Goal: Register for event/course: Register for event/course

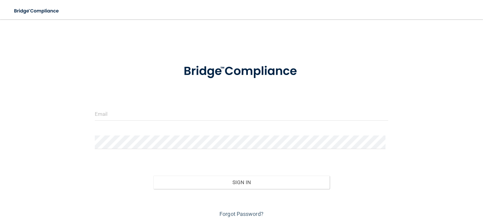
click at [166, 105] on form "Invalid email/password. You don't have permission to access that page. Sign In …" at bounding box center [242, 137] width 294 height 163
click at [155, 115] on input "email" at bounding box center [242, 114] width 294 height 14
type input "l"
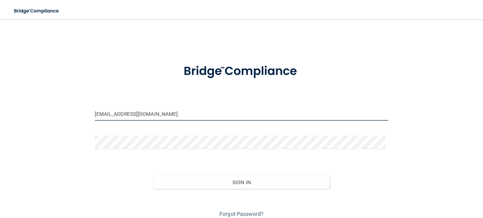
type input "[EMAIL_ADDRESS][DOMAIN_NAME]"
click at [153, 175] on button "Sign In" at bounding box center [241, 181] width 176 height 13
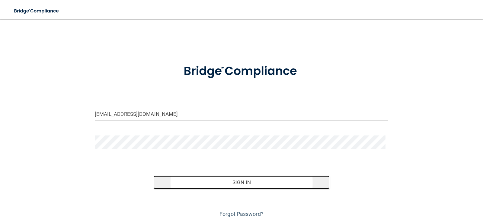
click at [230, 183] on button "Sign In" at bounding box center [241, 181] width 176 height 13
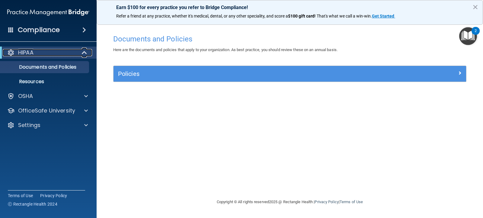
click at [72, 53] on div "HIPAA" at bounding box center [40, 52] width 75 height 7
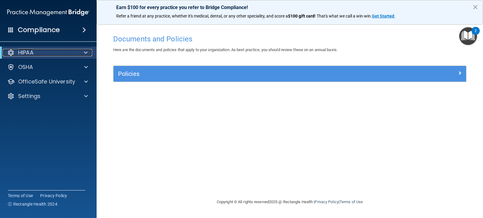
click at [72, 53] on div "HIPAA" at bounding box center [40, 52] width 75 height 7
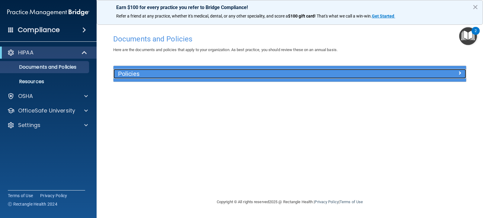
click at [152, 76] on h5 "Policies" at bounding box center [246, 73] width 256 height 7
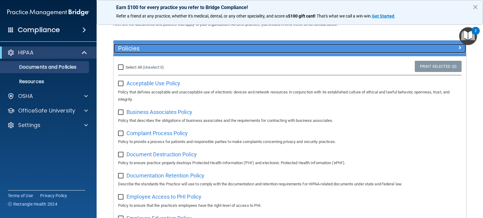
scroll to position [40, 0]
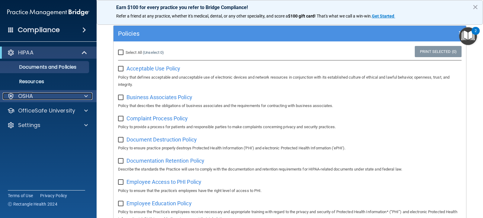
click at [37, 94] on div "OSHA" at bounding box center [40, 95] width 75 height 7
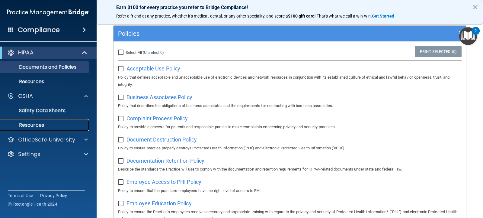
click at [25, 126] on p "Resources" at bounding box center [45, 125] width 82 height 6
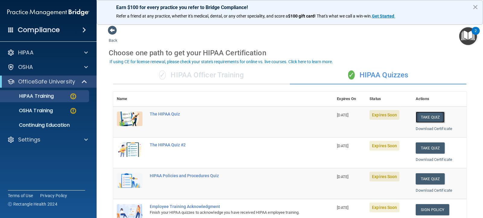
click at [426, 118] on button "Take Quiz" at bounding box center [430, 116] width 29 height 11
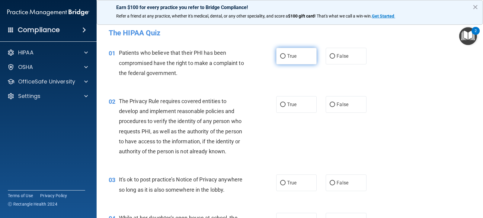
click at [280, 54] on input "True" at bounding box center [282, 56] width 5 height 5
radio input "true"
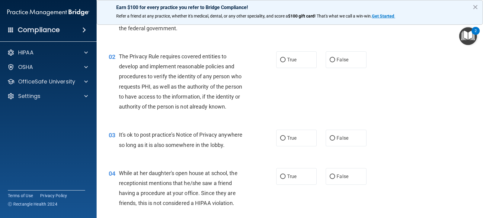
scroll to position [60, 0]
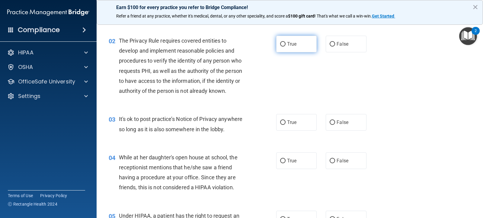
click at [281, 44] on input "True" at bounding box center [282, 44] width 5 height 5
radio input "true"
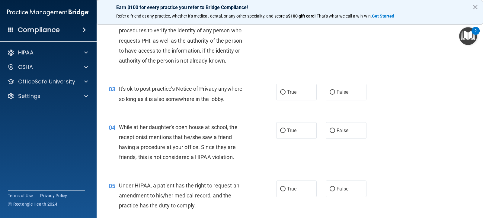
scroll to position [121, 0]
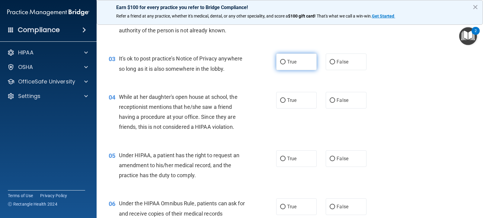
click at [278, 60] on label "True" at bounding box center [296, 61] width 40 height 17
click at [280, 60] on input "True" at bounding box center [282, 62] width 5 height 5
radio input "true"
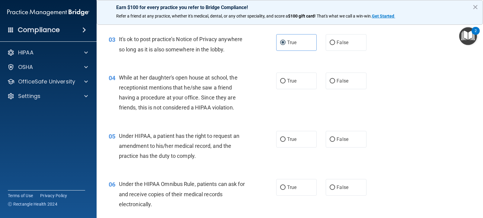
scroll to position [151, 0]
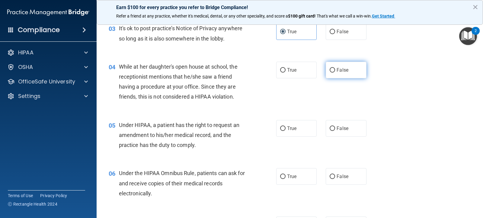
click at [330, 72] on input "False" at bounding box center [332, 70] width 5 height 5
radio input "true"
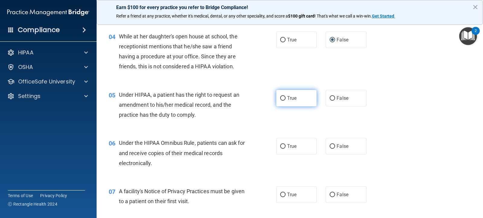
click at [284, 97] on label "True" at bounding box center [296, 98] width 40 height 17
click at [284, 97] on input "True" at bounding box center [282, 98] width 5 height 5
radio input "true"
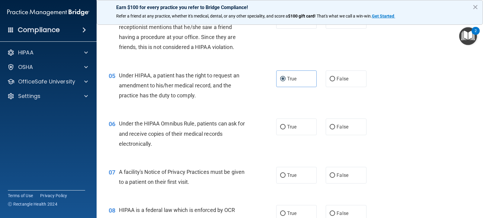
scroll to position [242, 0]
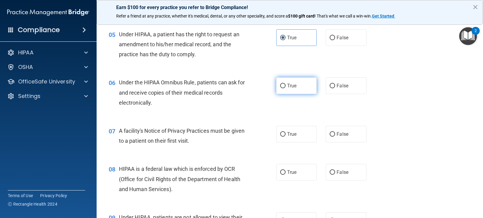
click at [282, 86] on input "True" at bounding box center [282, 86] width 5 height 5
radio input "true"
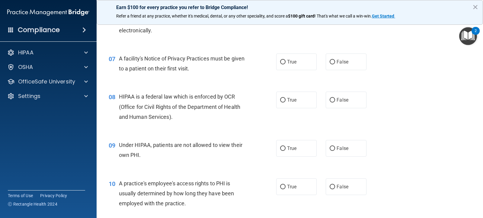
scroll to position [332, 0]
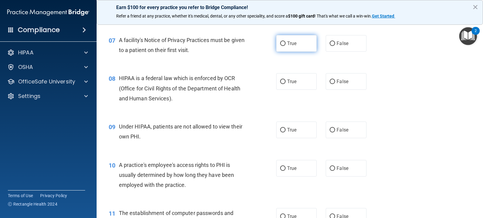
click at [280, 43] on input "True" at bounding box center [282, 43] width 5 height 5
radio input "true"
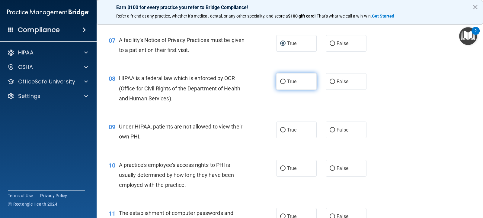
click at [281, 82] on input "True" at bounding box center [282, 81] width 5 height 5
radio input "true"
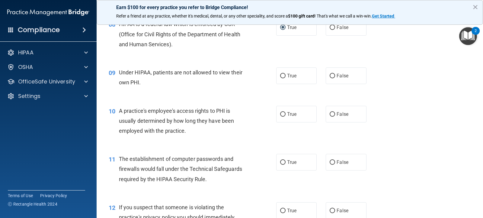
scroll to position [393, 0]
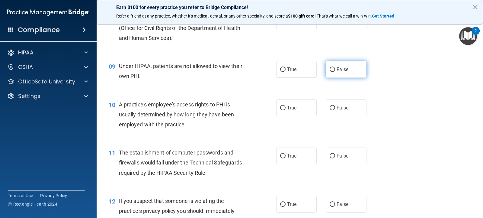
click at [330, 70] on input "False" at bounding box center [332, 69] width 5 height 5
radio input "true"
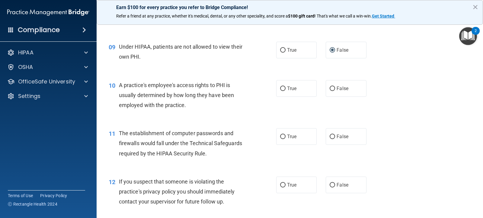
scroll to position [423, 0]
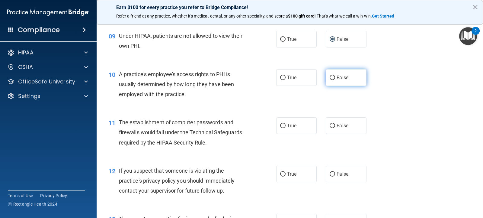
click at [331, 76] on input "False" at bounding box center [332, 78] width 5 height 5
radio input "true"
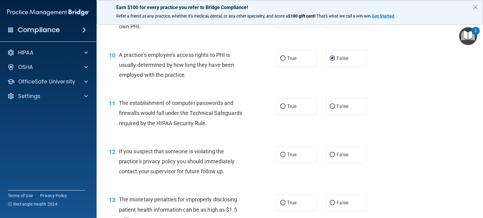
scroll to position [453, 0]
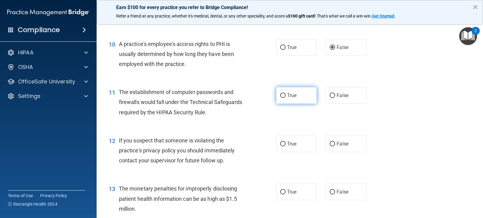
click at [280, 95] on input "True" at bounding box center [282, 95] width 5 height 5
radio input "true"
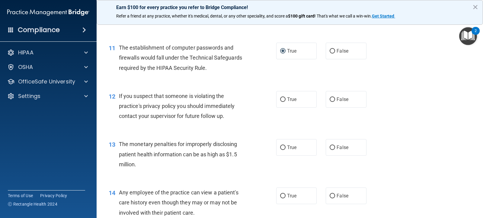
scroll to position [513, 0]
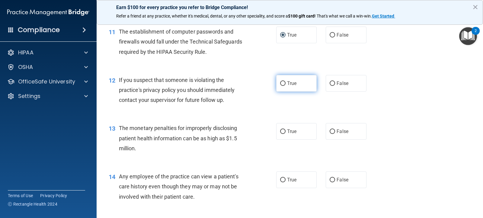
click at [281, 83] on input "True" at bounding box center [282, 83] width 5 height 5
radio input "true"
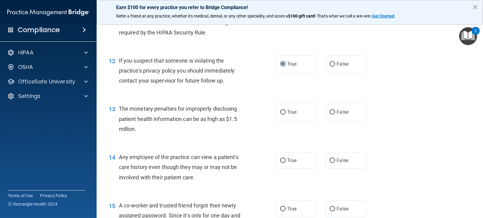
scroll to position [544, 0]
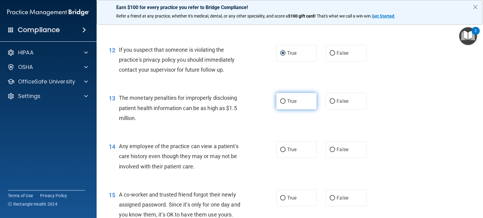
drag, startPoint x: 276, startPoint y: 99, endPoint x: 282, endPoint y: 99, distance: 5.7
click at [276, 99] on label "True" at bounding box center [296, 101] width 40 height 17
click at [280, 99] on input "True" at bounding box center [282, 101] width 5 height 5
radio input "true"
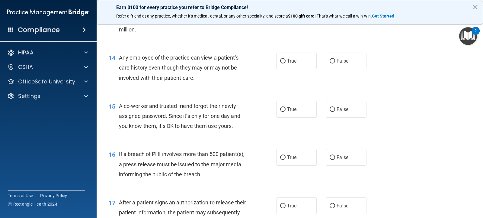
scroll to position [634, 0]
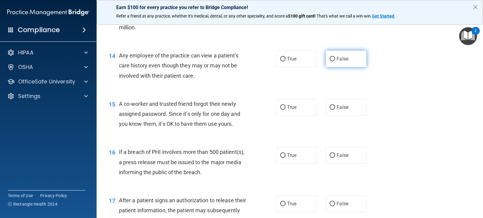
click at [330, 59] on input "False" at bounding box center [332, 59] width 5 height 5
radio input "true"
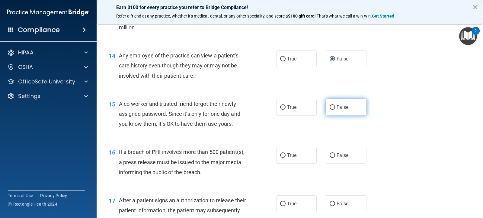
click at [330, 108] on input "False" at bounding box center [332, 107] width 5 height 5
radio input "true"
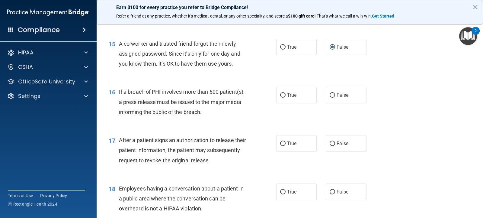
scroll to position [695, 0]
click at [282, 95] on input "True" at bounding box center [282, 95] width 5 height 5
radio input "true"
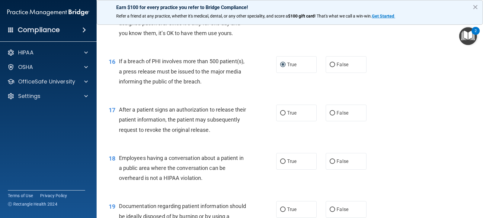
scroll to position [755, 0]
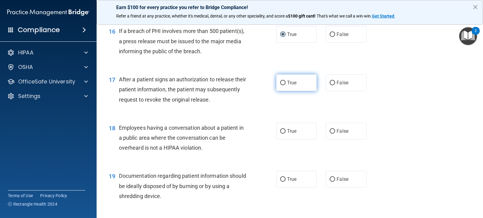
click at [282, 81] on input "True" at bounding box center [282, 83] width 5 height 5
radio input "true"
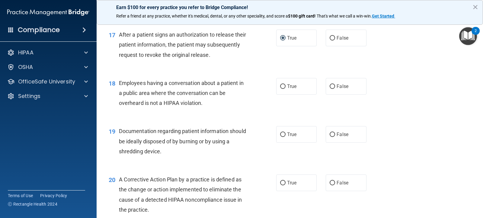
scroll to position [816, 0]
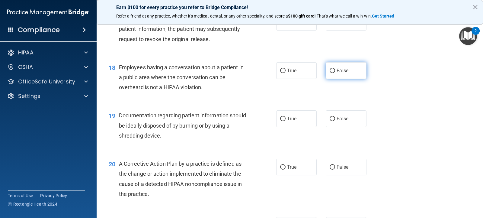
click at [330, 72] on input "False" at bounding box center [332, 71] width 5 height 5
radio input "true"
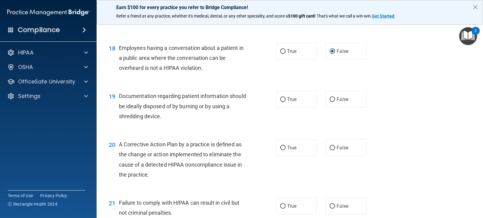
scroll to position [846, 0]
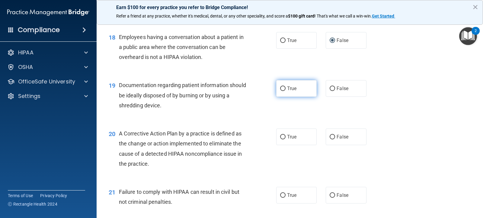
click at [280, 88] on input "True" at bounding box center [282, 88] width 5 height 5
radio input "true"
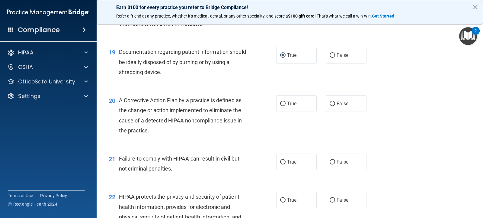
scroll to position [906, 0]
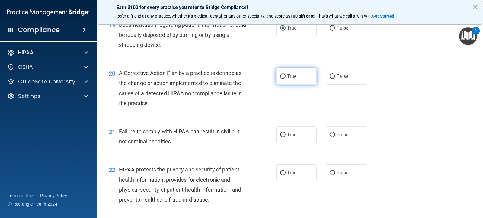
click at [282, 77] on input "True" at bounding box center [282, 76] width 5 height 5
radio input "true"
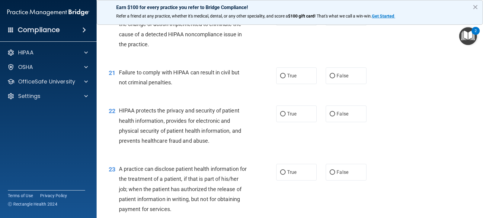
scroll to position [967, 0]
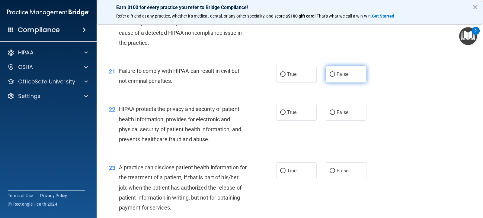
click at [330, 74] on input "False" at bounding box center [332, 74] width 5 height 5
radio input "true"
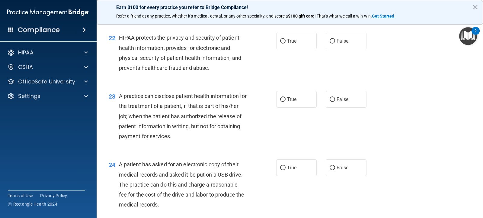
scroll to position [1027, 0]
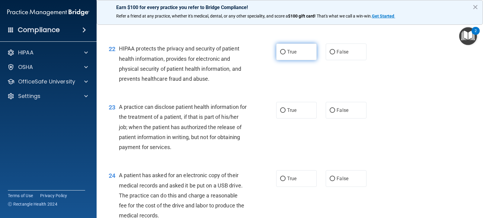
click at [282, 50] on input "True" at bounding box center [282, 52] width 5 height 5
radio input "true"
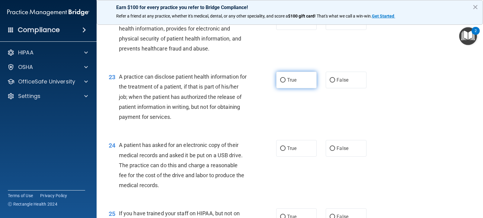
click at [281, 79] on input "True" at bounding box center [282, 80] width 5 height 5
radio input "true"
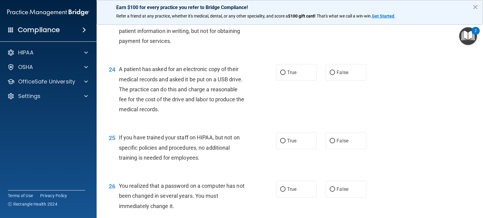
scroll to position [1148, 0]
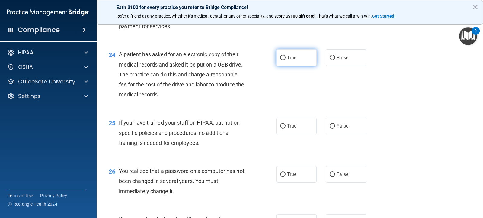
click at [280, 57] on input "True" at bounding box center [282, 58] width 5 height 5
radio input "true"
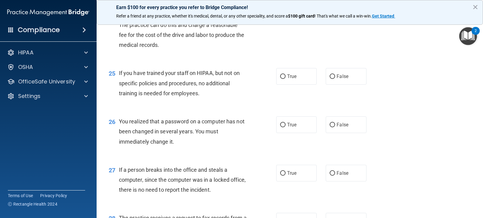
scroll to position [1208, 0]
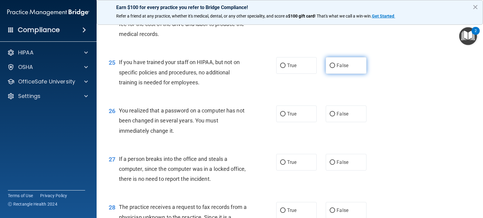
click at [330, 64] on input "False" at bounding box center [332, 65] width 5 height 5
radio input "true"
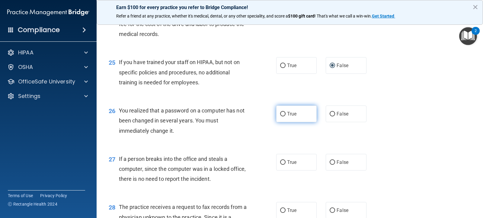
click at [281, 113] on input "True" at bounding box center [282, 114] width 5 height 5
radio input "true"
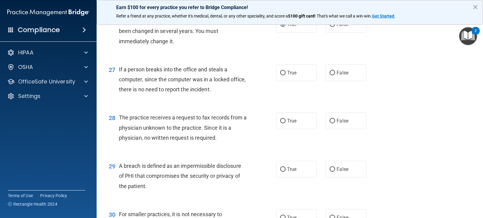
scroll to position [1299, 0]
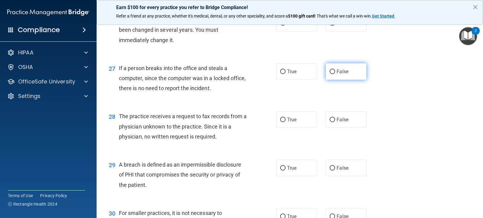
click at [331, 73] on input "False" at bounding box center [332, 71] width 5 height 5
radio input "true"
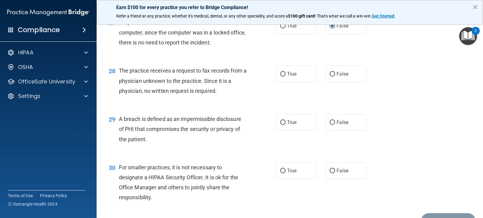
scroll to position [1359, 0]
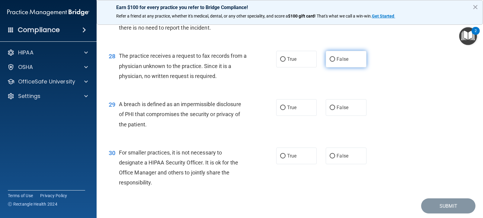
click at [330, 59] on input "False" at bounding box center [332, 59] width 5 height 5
radio input "true"
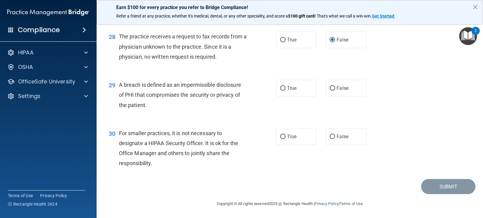
scroll to position [1379, 0]
click at [287, 89] on span "True" at bounding box center [291, 88] width 9 height 6
click at [286, 89] on input "True" at bounding box center [282, 88] width 5 height 5
radio input "true"
click at [330, 136] on input "False" at bounding box center [332, 136] width 5 height 5
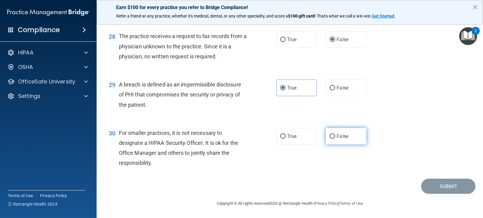
radio input "true"
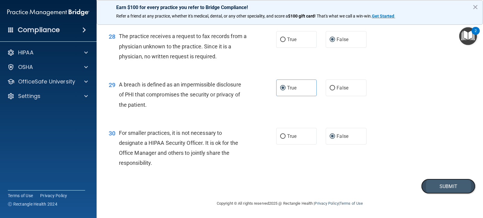
click at [440, 186] on button "Submit" at bounding box center [448, 186] width 54 height 15
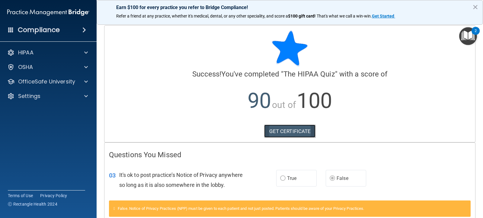
click at [291, 129] on link "GET CERTIFICATE" at bounding box center [290, 130] width 52 height 13
click at [30, 53] on p "HIPAA" at bounding box center [25, 52] width 15 height 7
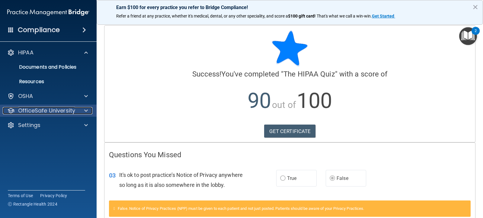
click at [29, 110] on p "OfficeSafe University" at bounding box center [46, 110] width 57 height 7
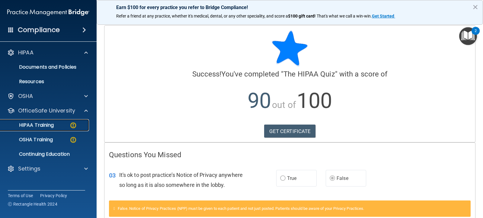
click at [35, 127] on p "HIPAA Training" at bounding box center [29, 125] width 50 height 6
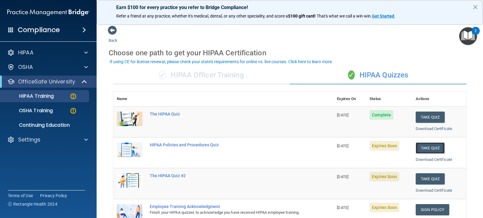
click at [417, 148] on button "Take Quiz" at bounding box center [430, 147] width 29 height 11
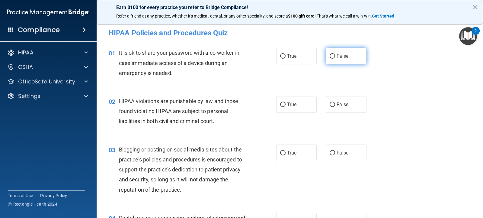
click at [331, 56] on input "False" at bounding box center [332, 56] width 5 height 5
radio input "true"
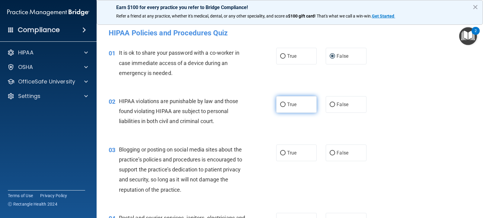
click at [281, 104] on input "True" at bounding box center [282, 104] width 5 height 5
radio input "true"
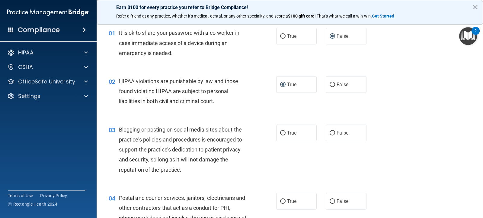
scroll to position [60, 0]
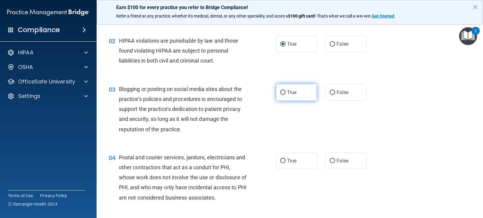
click at [277, 92] on label "True" at bounding box center [296, 92] width 40 height 17
click at [280, 92] on input "True" at bounding box center [282, 92] width 5 height 5
radio input "true"
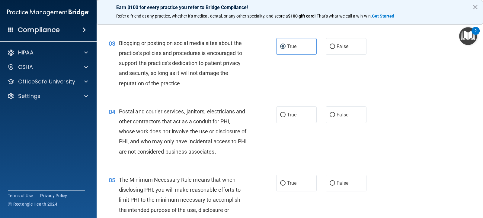
scroll to position [121, 0]
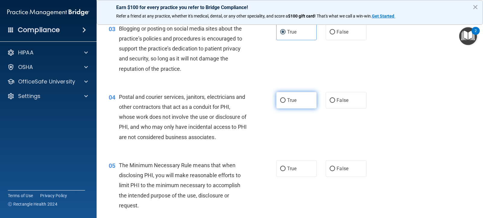
click at [280, 101] on input "True" at bounding box center [282, 100] width 5 height 5
radio input "true"
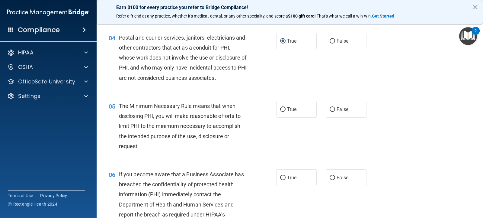
scroll to position [181, 0]
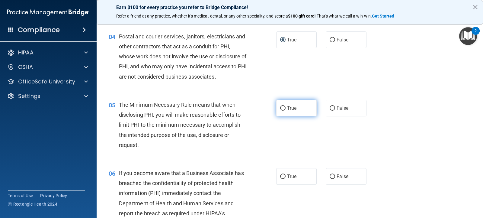
click at [283, 107] on input "True" at bounding box center [282, 108] width 5 height 5
radio input "true"
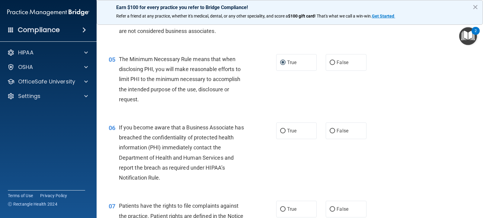
scroll to position [242, 0]
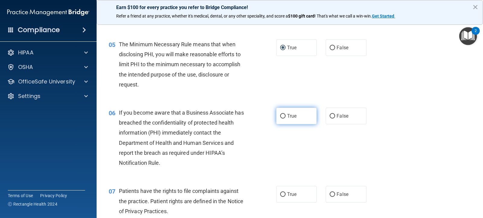
click at [280, 116] on input "True" at bounding box center [282, 116] width 5 height 5
radio input "true"
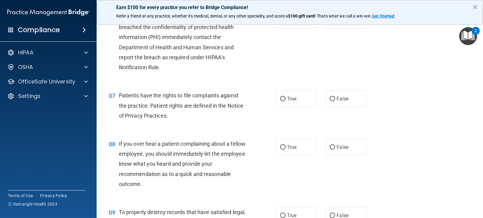
scroll to position [362, 0]
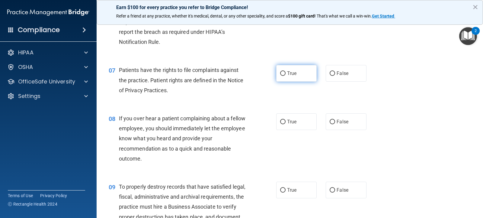
click at [277, 72] on label "True" at bounding box center [296, 73] width 40 height 17
click at [280, 72] on input "True" at bounding box center [282, 73] width 5 height 5
radio input "true"
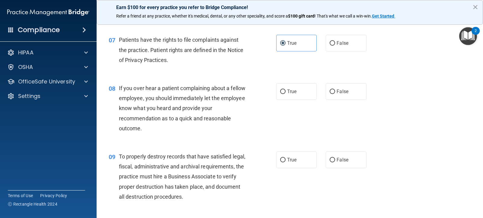
scroll to position [423, 0]
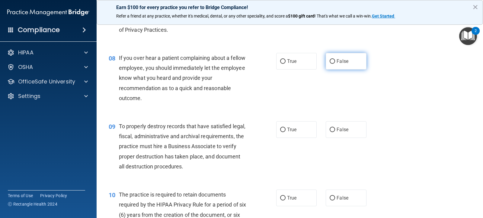
click at [332, 60] on input "False" at bounding box center [332, 61] width 5 height 5
radio input "true"
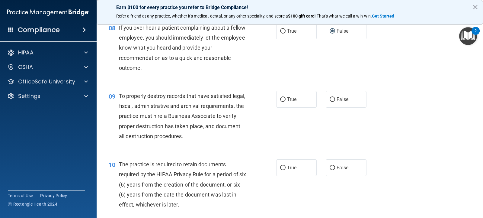
scroll to position [483, 0]
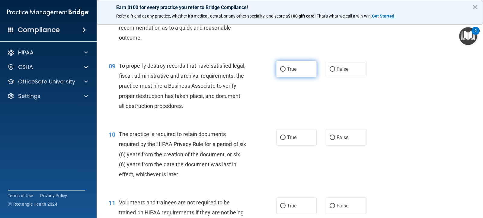
click at [281, 70] on input "True" at bounding box center [282, 69] width 5 height 5
radio input "true"
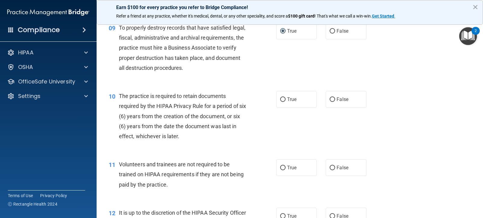
scroll to position [544, 0]
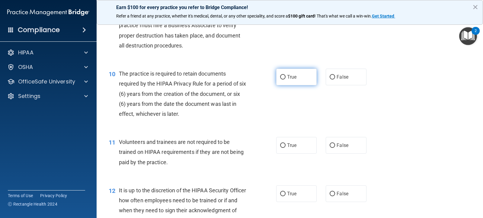
click at [281, 77] on input "True" at bounding box center [282, 77] width 5 height 5
radio input "true"
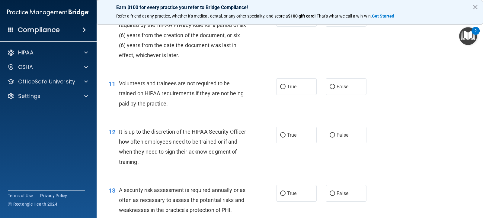
scroll to position [604, 0]
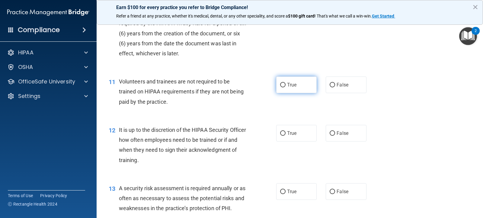
click at [280, 86] on input "True" at bounding box center [282, 85] width 5 height 5
radio input "true"
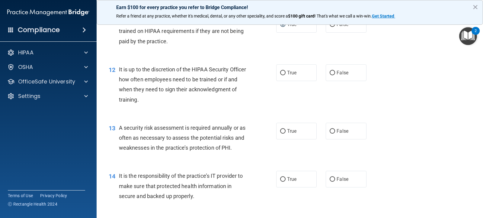
scroll to position [634, 0]
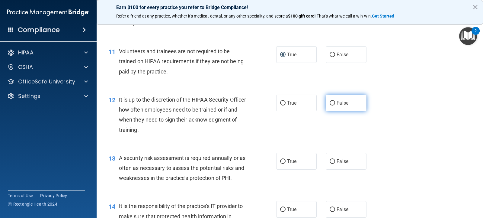
click at [330, 101] on input "False" at bounding box center [332, 103] width 5 height 5
radio input "true"
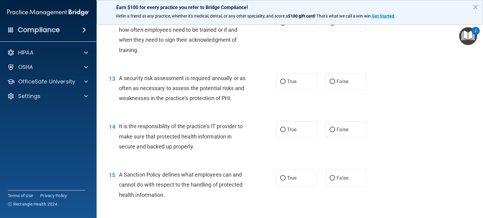
scroll to position [725, 0]
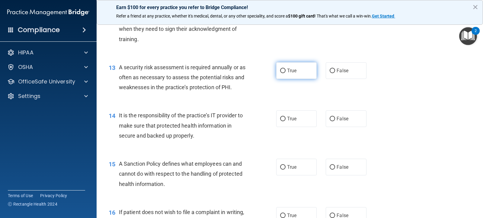
click at [283, 67] on label "True" at bounding box center [296, 70] width 40 height 17
click at [283, 69] on input "True" at bounding box center [282, 71] width 5 height 5
radio input "true"
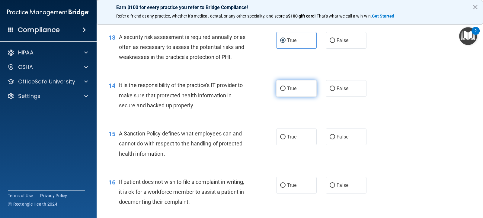
click at [281, 91] on input "True" at bounding box center [282, 88] width 5 height 5
radio input "true"
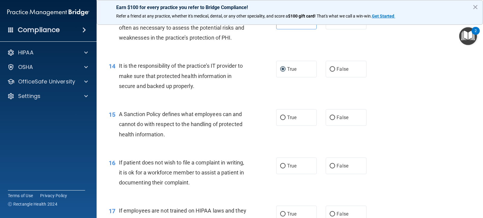
scroll to position [785, 0]
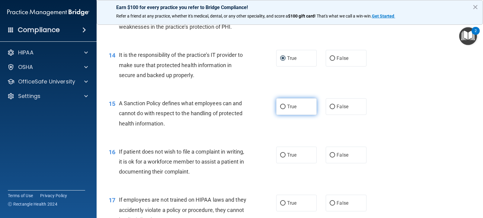
click at [281, 106] on input "True" at bounding box center [282, 107] width 5 height 5
radio input "true"
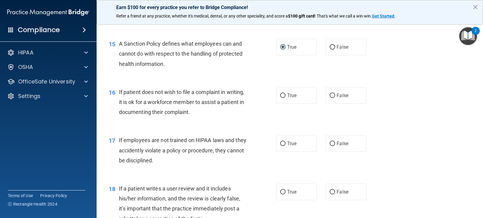
scroll to position [846, 0]
click at [330, 94] on input "False" at bounding box center [332, 94] width 5 height 5
radio input "true"
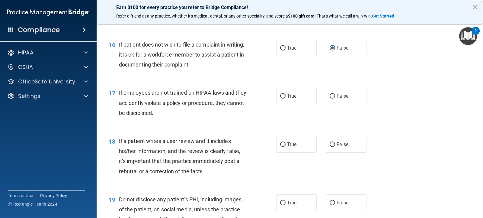
scroll to position [906, 0]
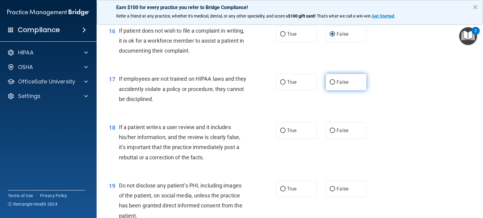
click at [332, 81] on input "False" at bounding box center [332, 82] width 5 height 5
radio input "true"
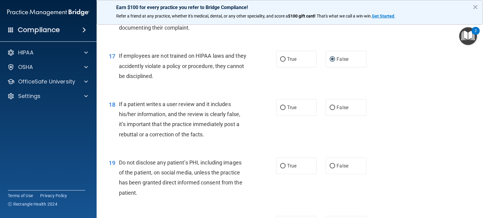
scroll to position [967, 0]
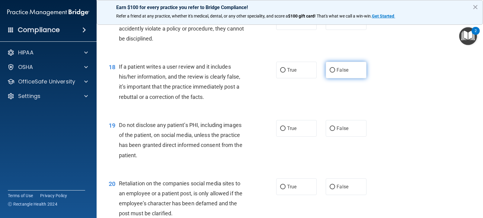
click at [330, 68] on input "False" at bounding box center [332, 70] width 5 height 5
radio input "true"
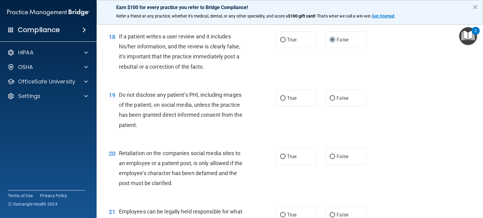
scroll to position [1027, 0]
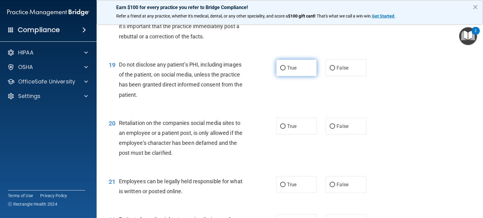
click at [281, 69] on input "True" at bounding box center [282, 68] width 5 height 5
radio input "true"
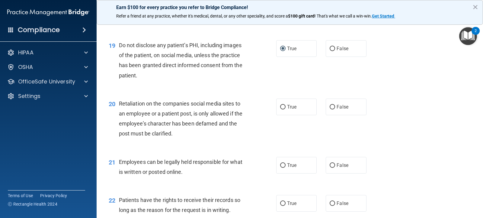
scroll to position [1057, 0]
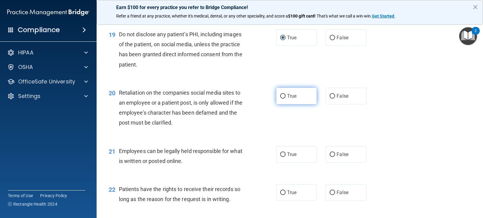
click at [284, 94] on label "True" at bounding box center [296, 96] width 40 height 17
click at [284, 94] on input "True" at bounding box center [282, 96] width 5 height 5
radio input "true"
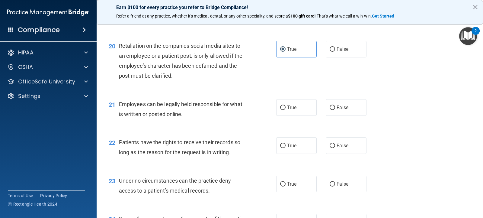
scroll to position [1118, 0]
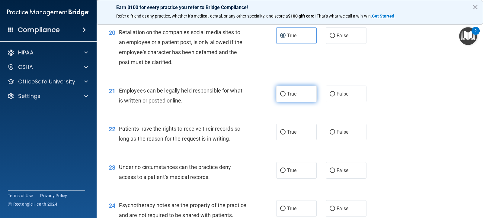
click at [281, 93] on input "True" at bounding box center [282, 94] width 5 height 5
radio input "true"
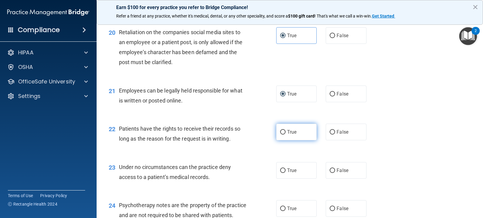
click at [280, 133] on input "True" at bounding box center [282, 132] width 5 height 5
radio input "true"
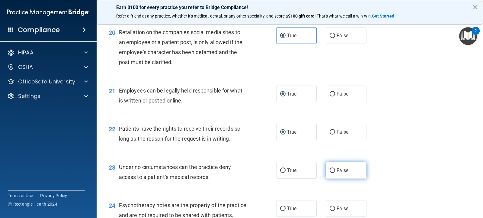
click at [332, 170] on input "False" at bounding box center [332, 170] width 5 height 5
radio input "true"
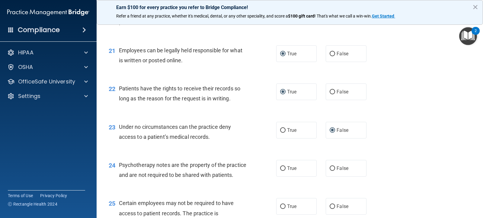
scroll to position [1178, 0]
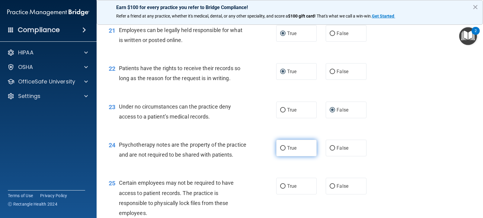
click at [282, 148] on input "True" at bounding box center [282, 148] width 5 height 5
radio input "true"
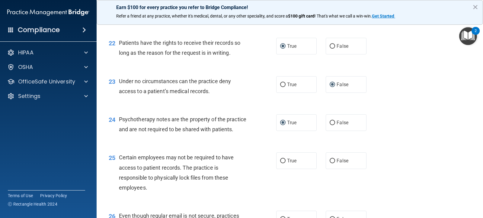
scroll to position [1269, 0]
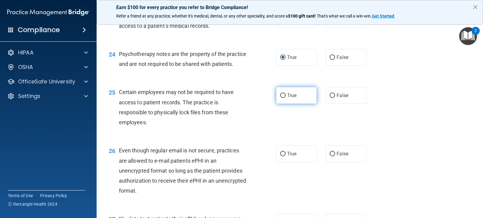
click at [281, 98] on input "True" at bounding box center [282, 95] width 5 height 5
radio input "true"
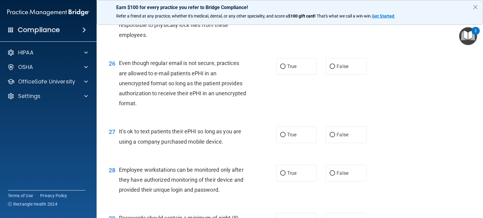
scroll to position [1359, 0]
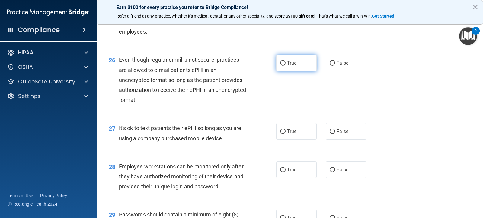
click at [281, 66] on input "True" at bounding box center [282, 63] width 5 height 5
radio input "true"
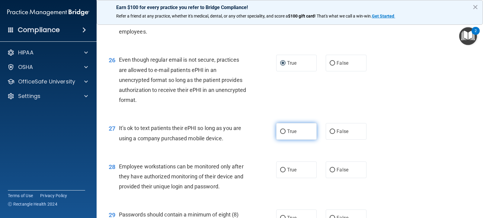
click at [281, 134] on input "True" at bounding box center [282, 131] width 5 height 5
radio input "true"
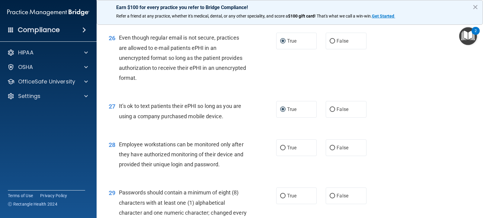
scroll to position [1450, 0]
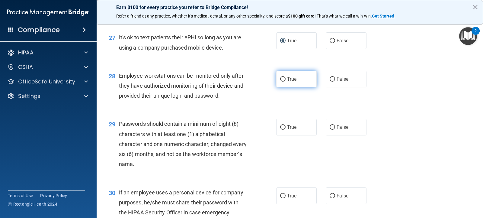
click at [282, 82] on input "True" at bounding box center [282, 79] width 5 height 5
radio input "true"
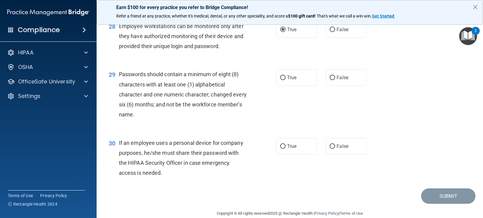
scroll to position [1510, 0]
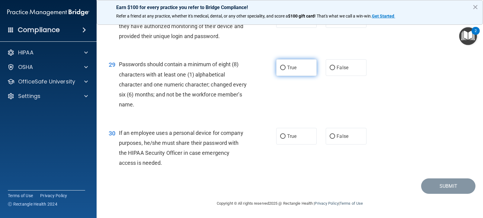
click at [280, 70] on input "True" at bounding box center [282, 68] width 5 height 5
radio input "true"
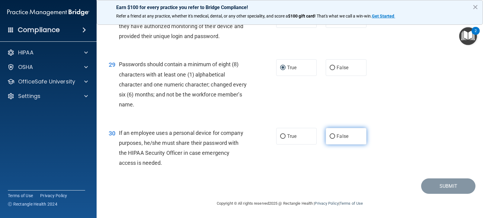
click at [332, 135] on input "False" at bounding box center [332, 136] width 5 height 5
radio input "true"
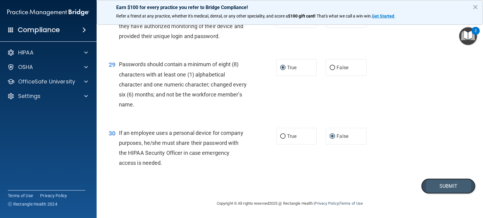
click at [436, 188] on button "Submit" at bounding box center [448, 185] width 54 height 15
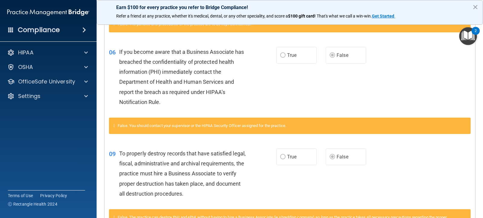
scroll to position [3, 0]
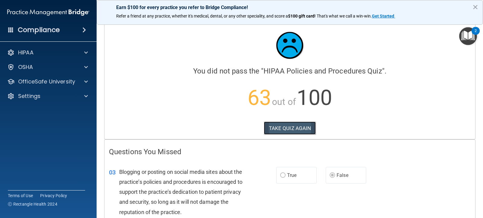
click at [286, 125] on button "TAKE QUIZ AGAIN" at bounding box center [290, 127] width 52 height 13
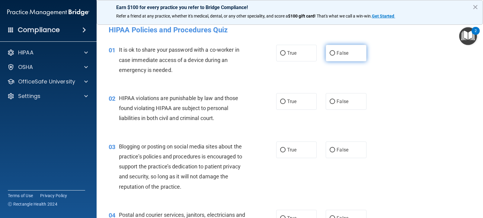
click at [330, 53] on input "False" at bounding box center [332, 53] width 5 height 5
radio input "true"
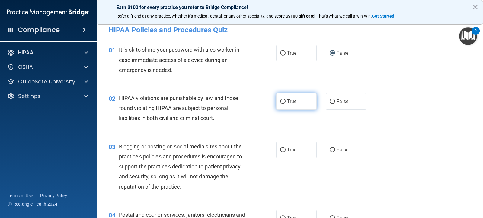
click at [281, 99] on input "True" at bounding box center [282, 101] width 5 height 5
radio input "true"
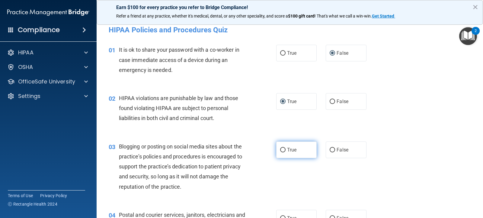
click at [281, 149] on input "True" at bounding box center [282, 150] width 5 height 5
radio input "true"
click at [330, 152] on input "False" at bounding box center [332, 150] width 5 height 5
radio input "true"
radio input "false"
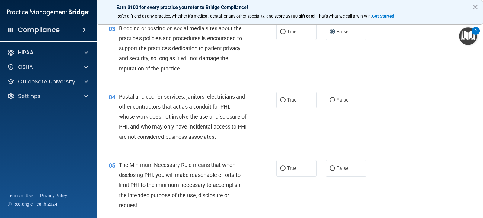
scroll to position [124, 0]
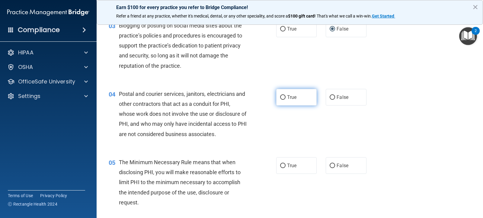
click at [282, 95] on input "True" at bounding box center [282, 97] width 5 height 5
radio input "true"
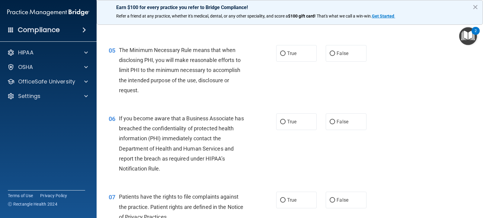
scroll to position [245, 0]
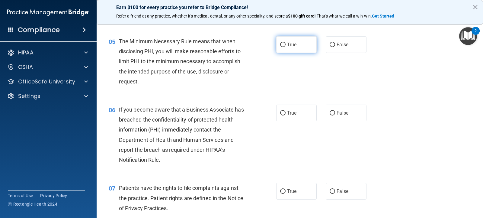
click at [281, 45] on input "True" at bounding box center [282, 45] width 5 height 5
radio input "true"
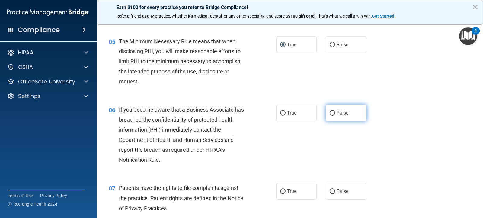
click at [330, 113] on input "False" at bounding box center [332, 113] width 5 height 5
radio input "true"
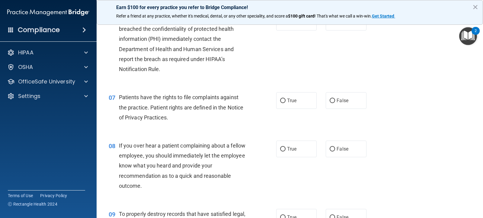
scroll to position [365, 0]
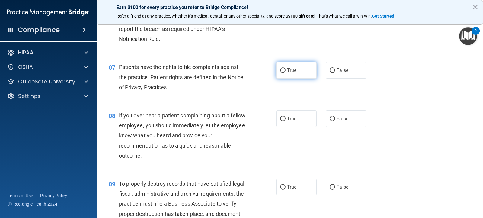
click at [280, 69] on input "True" at bounding box center [282, 70] width 5 height 5
radio input "true"
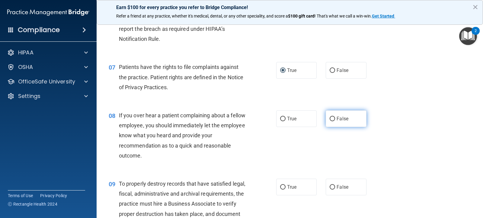
click at [332, 118] on input "False" at bounding box center [332, 119] width 5 height 5
radio input "true"
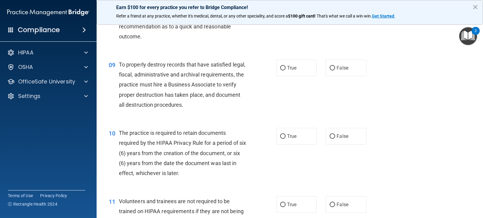
scroll to position [486, 0]
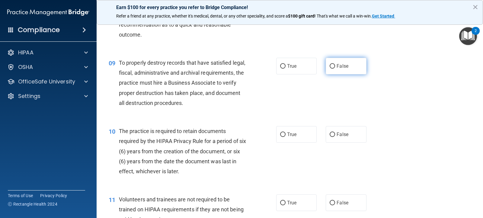
click at [330, 67] on input "False" at bounding box center [332, 66] width 5 height 5
radio input "true"
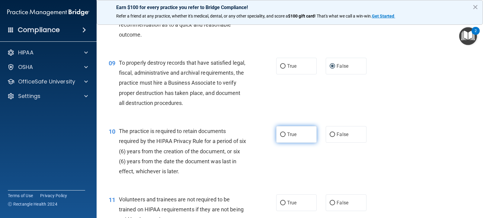
click at [282, 134] on input "True" at bounding box center [282, 134] width 5 height 5
radio input "true"
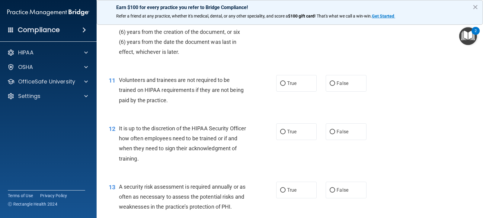
scroll to position [607, 0]
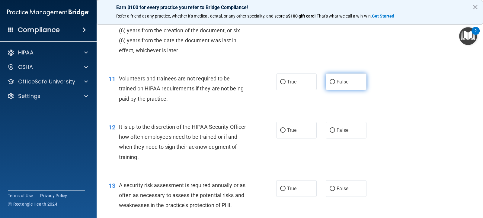
click at [330, 81] on input "False" at bounding box center [332, 82] width 5 height 5
radio input "true"
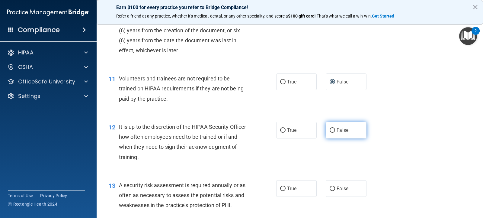
click at [331, 130] on input "False" at bounding box center [332, 130] width 5 height 5
radio input "true"
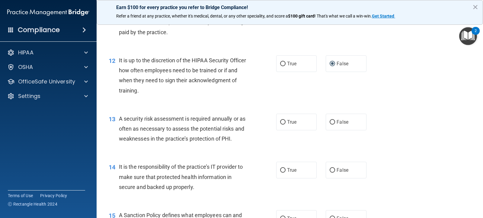
scroll to position [698, 0]
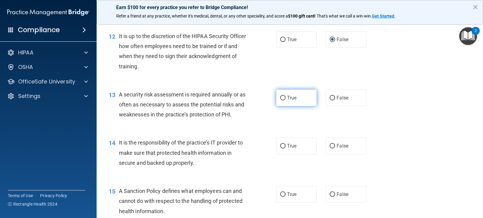
click at [281, 98] on input "True" at bounding box center [282, 98] width 5 height 5
radio input "true"
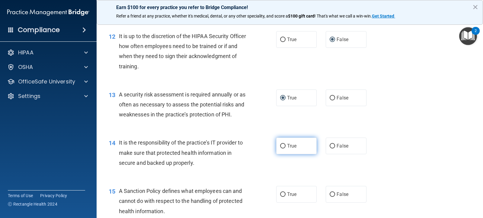
click at [280, 145] on input "True" at bounding box center [282, 146] width 5 height 5
radio input "true"
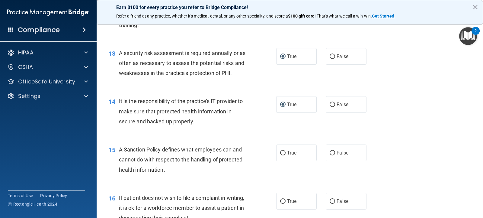
scroll to position [758, 0]
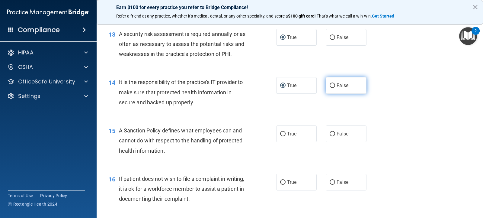
click at [330, 85] on input "False" at bounding box center [332, 85] width 5 height 5
radio input "true"
radio input "false"
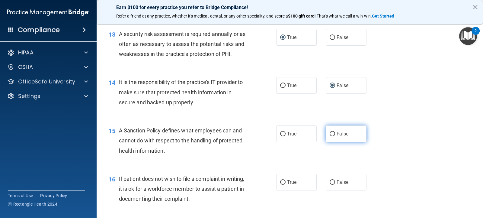
click at [330, 133] on input "False" at bounding box center [332, 134] width 5 height 5
radio input "true"
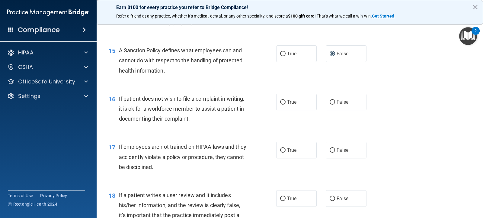
scroll to position [849, 0]
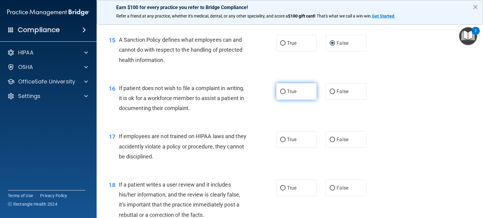
click at [281, 89] on input "True" at bounding box center [282, 91] width 5 height 5
radio input "true"
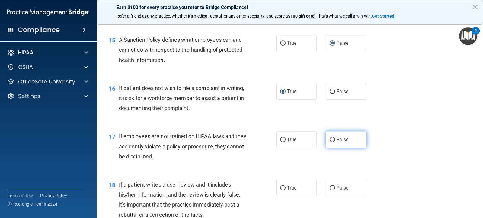
click at [332, 137] on label "False" at bounding box center [346, 139] width 40 height 17
click at [332, 137] on input "False" at bounding box center [332, 139] width 5 height 5
radio input "true"
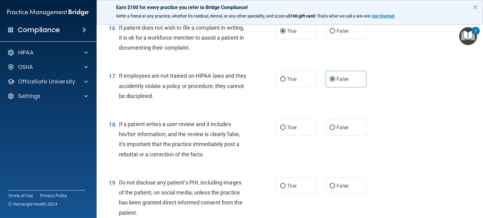
scroll to position [939, 0]
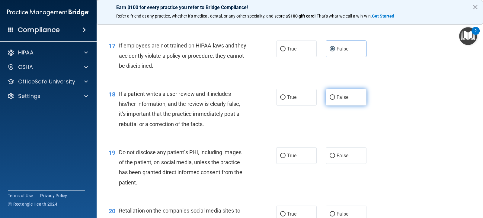
click at [330, 97] on input "False" at bounding box center [332, 97] width 5 height 5
radio input "true"
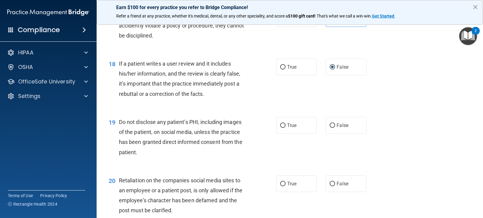
scroll to position [1000, 0]
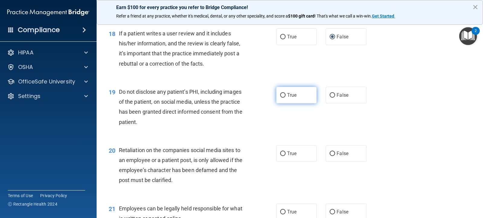
click at [281, 95] on input "True" at bounding box center [282, 95] width 5 height 5
radio input "true"
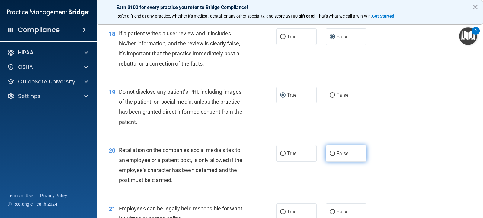
click at [331, 154] on input "False" at bounding box center [332, 153] width 5 height 5
radio input "true"
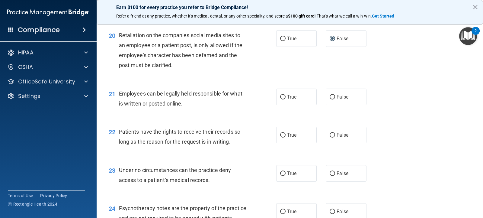
scroll to position [1121, 0]
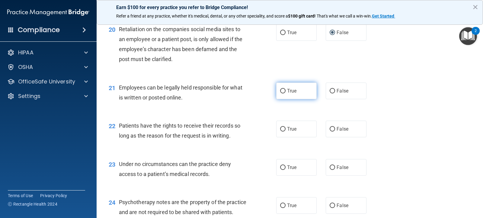
click at [282, 92] on input "True" at bounding box center [282, 91] width 5 height 5
radio input "true"
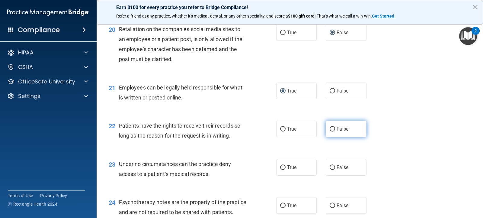
click at [330, 129] on input "False" at bounding box center [332, 129] width 5 height 5
radio input "true"
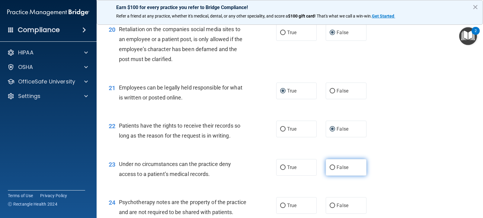
click at [332, 169] on input "False" at bounding box center [332, 167] width 5 height 5
radio input "true"
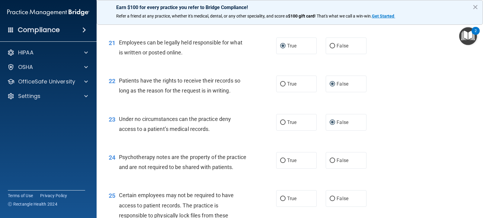
scroll to position [1181, 0]
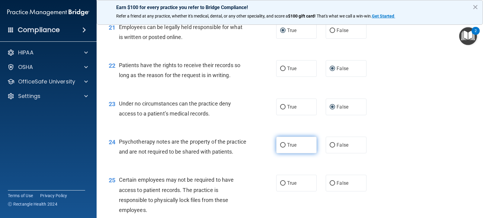
click at [281, 146] on input "True" at bounding box center [282, 145] width 5 height 5
radio input "true"
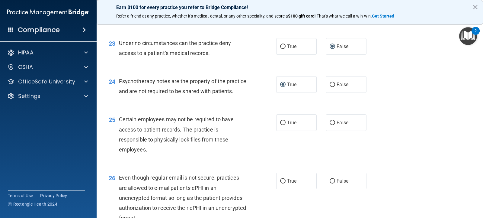
scroll to position [1272, 0]
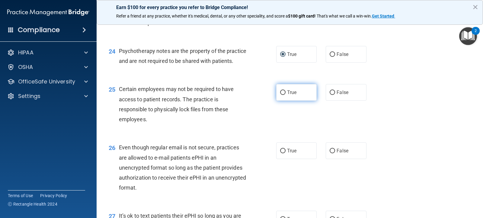
click at [283, 95] on input "True" at bounding box center [282, 92] width 5 height 5
radio input "true"
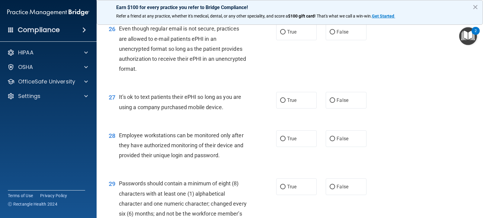
scroll to position [1392, 0]
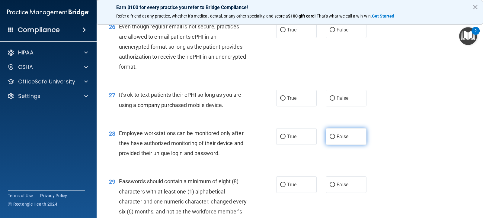
click at [331, 139] on input "False" at bounding box center [332, 136] width 5 height 5
radio input "true"
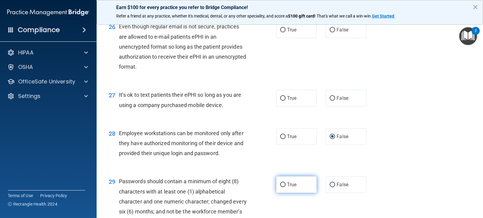
click at [280, 187] on input "True" at bounding box center [282, 184] width 5 height 5
radio input "true"
click at [281, 101] on input "True" at bounding box center [282, 98] width 5 height 5
radio input "true"
click at [281, 32] on input "True" at bounding box center [282, 30] width 5 height 5
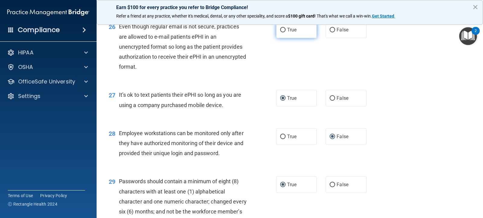
radio input "true"
click at [330, 101] on input "False" at bounding box center [332, 98] width 5 height 5
radio input "true"
radio input "false"
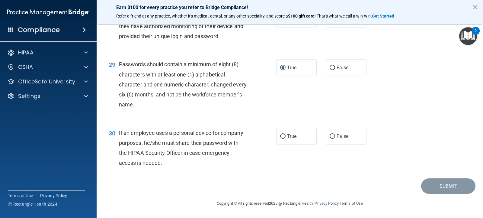
scroll to position [1519, 0]
click at [330, 136] on input "False" at bounding box center [332, 136] width 5 height 5
radio input "true"
click at [444, 187] on button "Submit" at bounding box center [448, 185] width 54 height 15
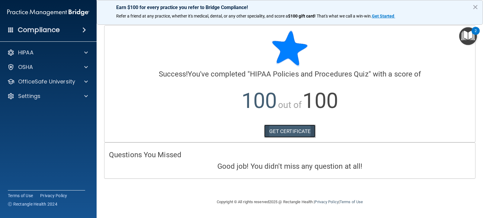
click at [288, 129] on link "GET CERTIFICATE" at bounding box center [290, 130] width 52 height 13
click at [38, 79] on p "OfficeSafe University" at bounding box center [46, 81] width 57 height 7
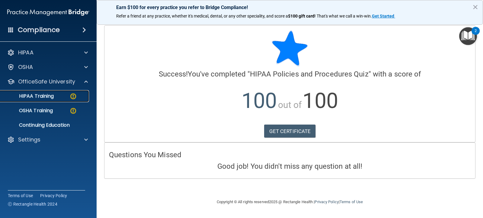
click at [40, 96] on p "HIPAA Training" at bounding box center [29, 96] width 50 height 6
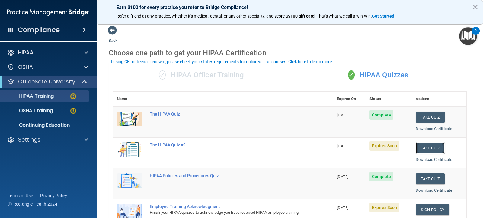
click at [424, 147] on button "Take Quiz" at bounding box center [430, 147] width 29 height 11
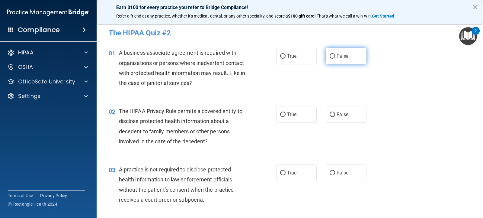
click at [330, 56] on input "False" at bounding box center [332, 56] width 5 height 5
radio input "true"
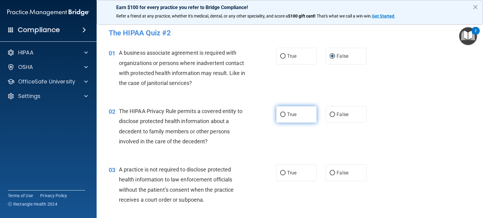
click at [280, 116] on input "True" at bounding box center [282, 114] width 5 height 5
radio input "true"
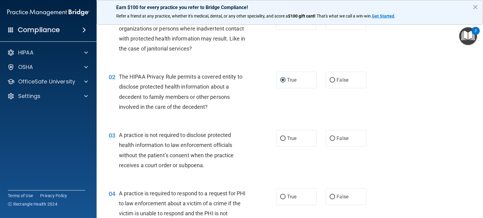
scroll to position [60, 0]
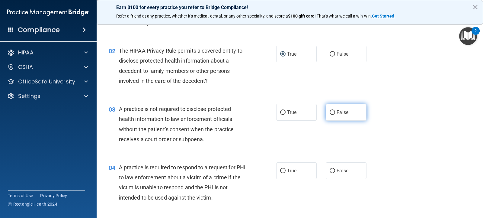
click at [331, 111] on input "False" at bounding box center [332, 112] width 5 height 5
radio input "true"
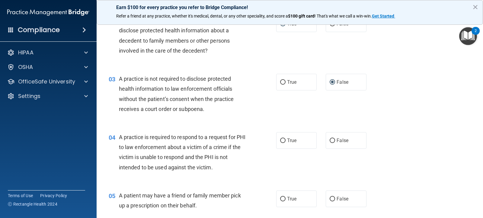
scroll to position [121, 0]
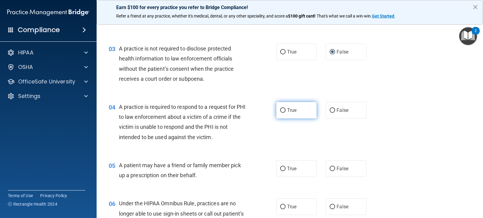
click at [277, 114] on label "True" at bounding box center [296, 110] width 40 height 17
click at [280, 113] on input "True" at bounding box center [282, 110] width 5 height 5
radio input "true"
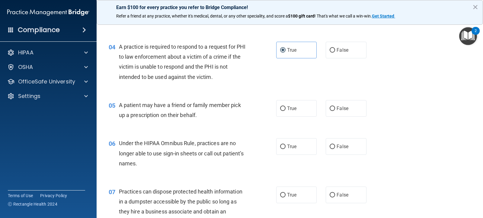
scroll to position [181, 0]
click at [331, 107] on input "False" at bounding box center [332, 108] width 5 height 5
radio input "true"
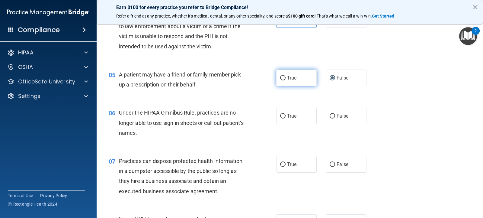
click at [280, 77] on input "True" at bounding box center [282, 78] width 5 height 5
radio input "true"
radio input "false"
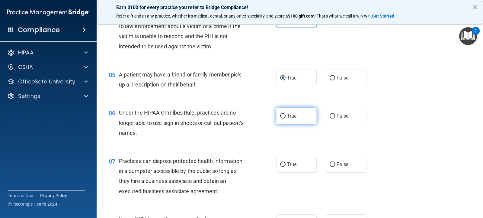
click at [280, 114] on input "True" at bounding box center [282, 116] width 5 height 5
radio input "true"
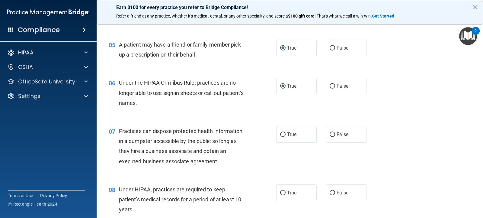
scroll to position [242, 0]
click at [330, 85] on input "False" at bounding box center [332, 86] width 5 height 5
radio input "true"
radio input "false"
click at [348, 133] on label "False" at bounding box center [346, 134] width 40 height 17
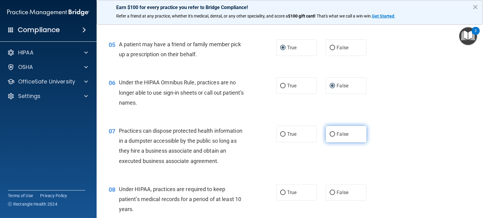
click at [335, 133] on input "False" at bounding box center [332, 134] width 5 height 5
radio input "true"
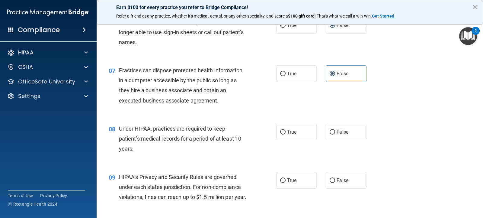
scroll to position [332, 0]
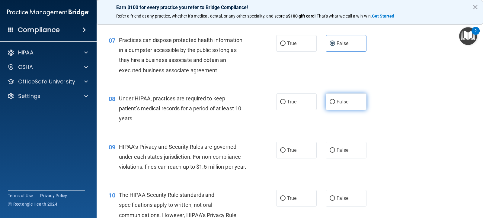
click at [326, 105] on label "False" at bounding box center [346, 101] width 40 height 17
click at [330, 104] on input "False" at bounding box center [332, 102] width 5 height 5
radio input "true"
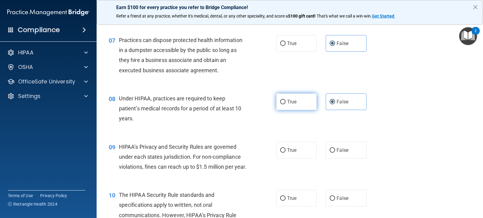
click at [280, 103] on input "True" at bounding box center [282, 102] width 5 height 5
radio input "true"
radio input "false"
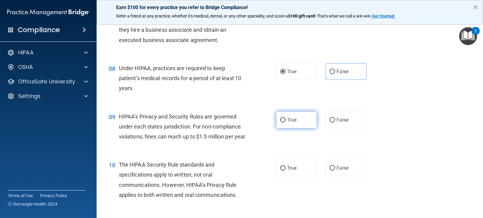
click at [282, 123] on label "True" at bounding box center [296, 119] width 40 height 17
click at [282, 122] on input "True" at bounding box center [282, 120] width 5 height 5
radio input "true"
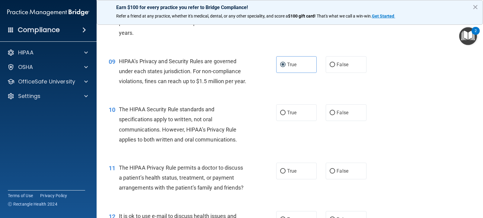
scroll to position [423, 0]
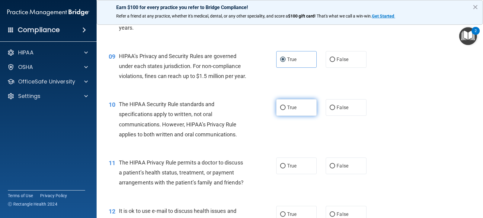
click at [283, 110] on input "True" at bounding box center [282, 107] width 5 height 5
radio input "true"
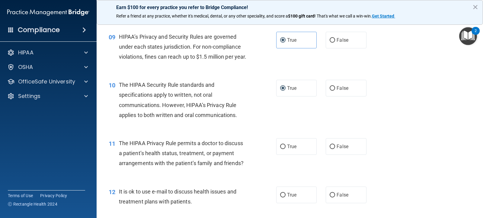
scroll to position [453, 0]
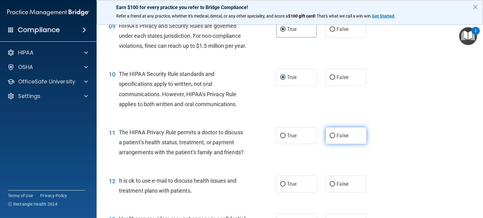
click at [330, 138] on input "False" at bounding box center [332, 136] width 5 height 5
radio input "true"
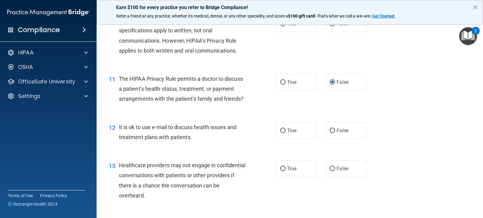
scroll to position [513, 0]
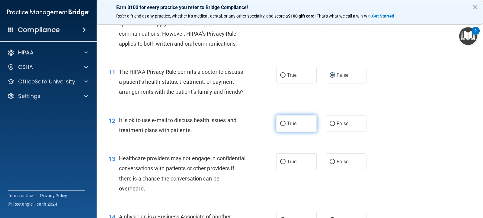
click at [281, 126] on input "True" at bounding box center [282, 123] width 5 height 5
radio input "true"
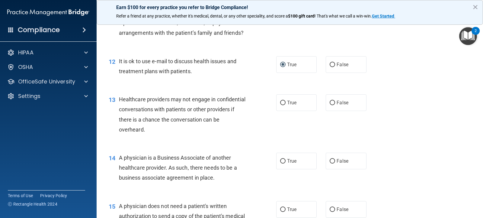
scroll to position [574, 0]
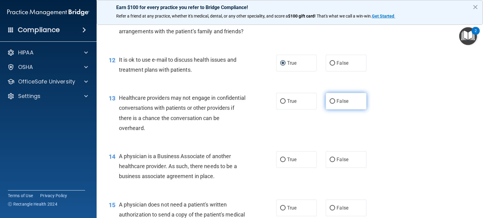
click at [327, 109] on label "False" at bounding box center [346, 101] width 40 height 17
click at [330, 104] on input "False" at bounding box center [332, 101] width 5 height 5
radio input "true"
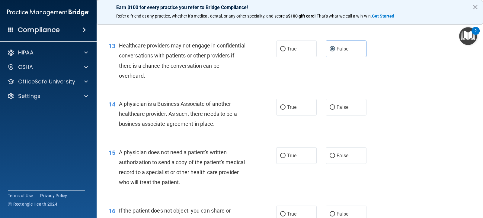
scroll to position [634, 0]
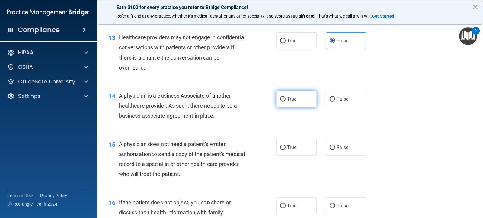
click at [280, 101] on input "True" at bounding box center [282, 99] width 5 height 5
radio input "true"
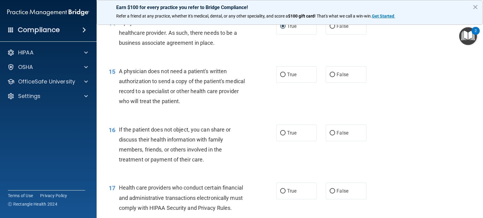
scroll to position [725, 0]
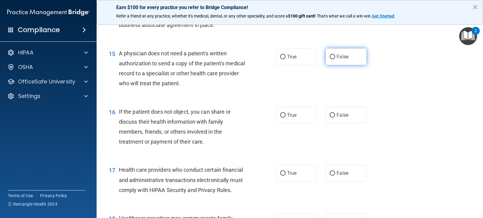
click at [330, 59] on input "False" at bounding box center [332, 57] width 5 height 5
radio input "true"
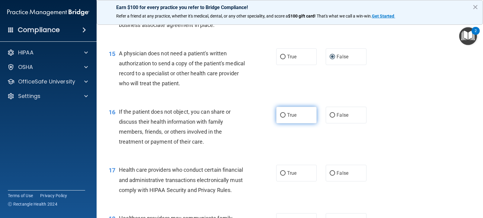
click at [281, 117] on input "True" at bounding box center [282, 115] width 5 height 5
radio input "true"
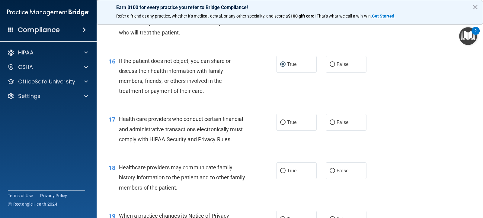
scroll to position [816, 0]
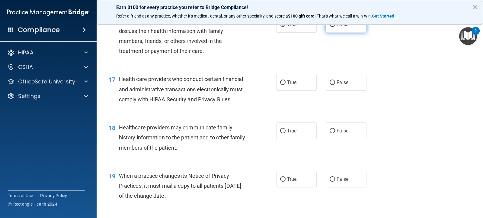
click at [330, 31] on label "False" at bounding box center [346, 24] width 40 height 17
click at [330, 27] on input "False" at bounding box center [332, 24] width 5 height 5
radio input "true"
radio input "false"
click at [280, 85] on input "True" at bounding box center [282, 82] width 5 height 5
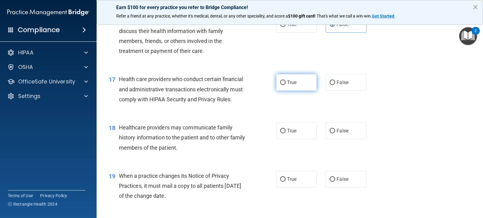
radio input "true"
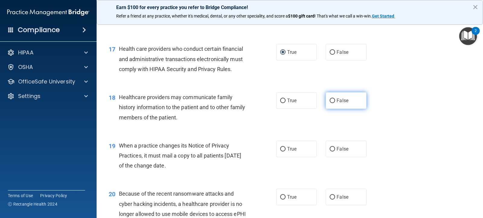
click at [332, 103] on input "False" at bounding box center [332, 100] width 5 height 5
radio input "true"
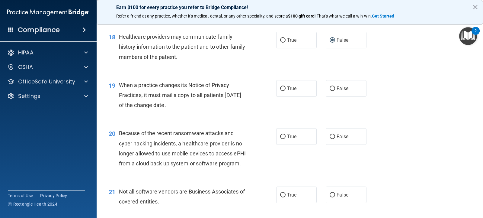
scroll to position [936, 0]
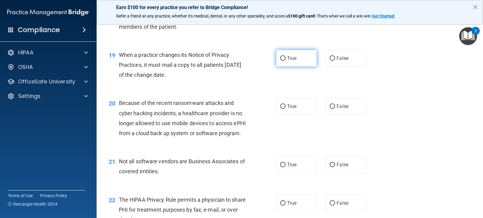
click at [281, 66] on label "True" at bounding box center [296, 58] width 40 height 17
click at [281, 61] on input "True" at bounding box center [282, 58] width 5 height 5
radio input "true"
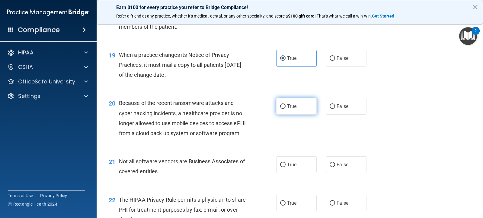
click at [280, 109] on input "True" at bounding box center [282, 106] width 5 height 5
radio input "true"
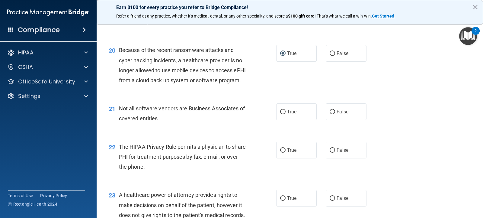
scroll to position [997, 0]
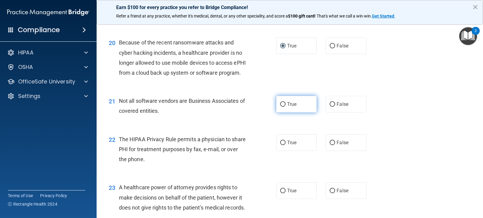
click at [280, 107] on input "True" at bounding box center [282, 104] width 5 height 5
radio input "true"
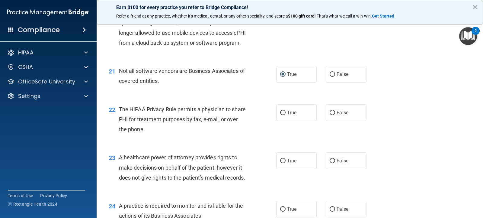
scroll to position [1027, 0]
click at [331, 76] on input "False" at bounding box center [332, 74] width 5 height 5
radio input "true"
radio input "false"
click at [280, 115] on input "True" at bounding box center [282, 112] width 5 height 5
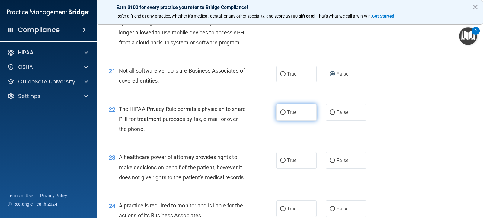
radio input "true"
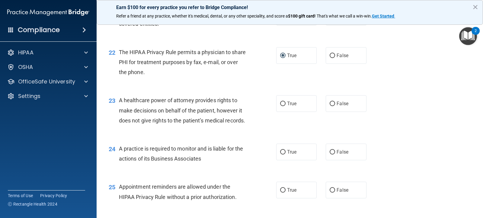
scroll to position [1087, 0]
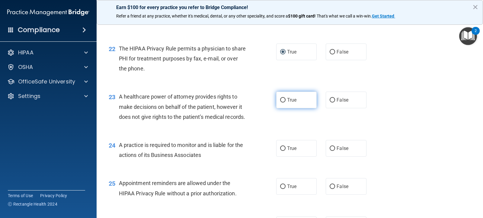
click at [280, 108] on label "True" at bounding box center [296, 100] width 40 height 17
click at [280, 102] on input "True" at bounding box center [282, 100] width 5 height 5
radio input "true"
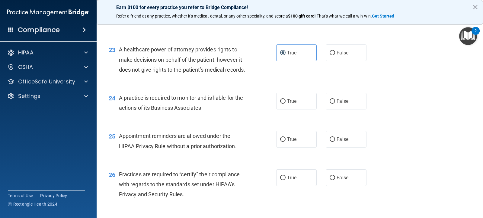
scroll to position [1148, 0]
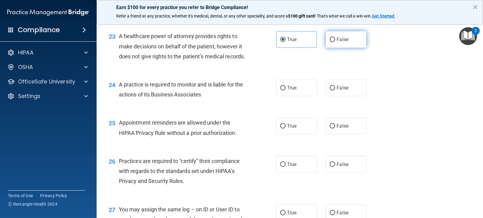
click at [330, 42] on input "False" at bounding box center [332, 39] width 5 height 5
radio input "true"
radio input "false"
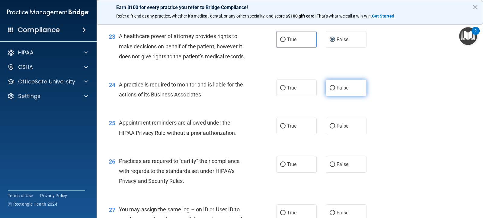
click at [330, 90] on input "False" at bounding box center [332, 88] width 5 height 5
radio input "true"
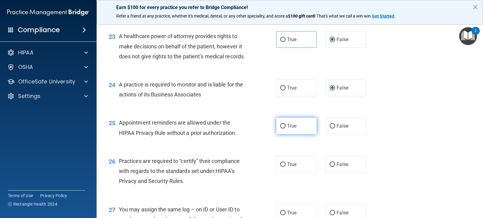
click at [282, 128] on input "True" at bounding box center [282, 126] width 5 height 5
radio input "true"
drag, startPoint x: 289, startPoint y: 156, endPoint x: 312, endPoint y: 154, distance: 23.3
click at [312, 134] on label "True" at bounding box center [296, 125] width 40 height 17
click at [413, 148] on div "25 Appointment reminders are allowed under the HIPAA Privacy Rule without a pri…" at bounding box center [290, 129] width 372 height 38
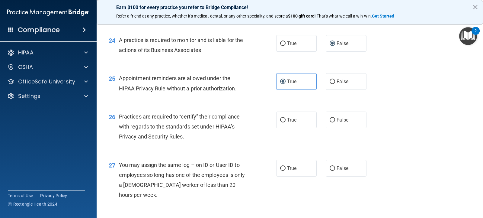
scroll to position [1208, 0]
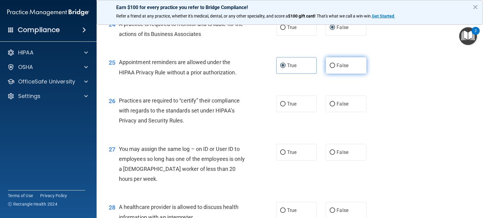
click at [330, 68] on input "False" at bounding box center [332, 65] width 5 height 5
radio input "true"
radio input "false"
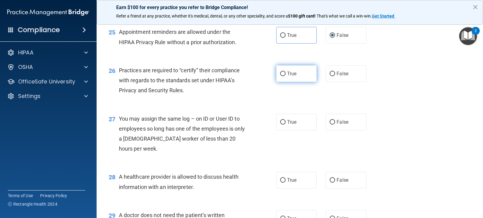
click at [284, 82] on label "True" at bounding box center [296, 73] width 40 height 17
click at [284, 76] on input "True" at bounding box center [282, 74] width 5 height 5
radio input "true"
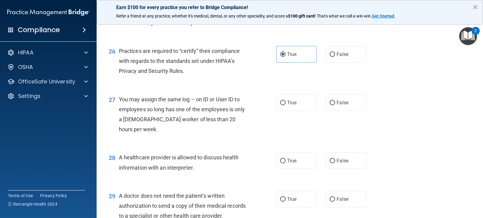
scroll to position [1269, 0]
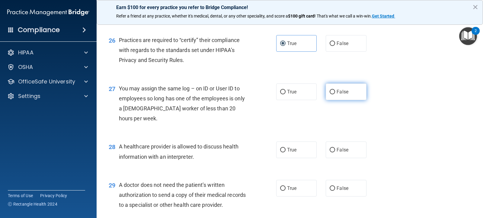
click at [337, 95] on span "False" at bounding box center [343, 92] width 12 height 6
click at [335, 94] on input "False" at bounding box center [332, 92] width 5 height 5
radio input "true"
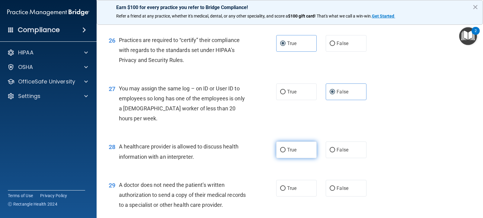
click at [281, 152] on input "True" at bounding box center [282, 150] width 5 height 5
radio input "true"
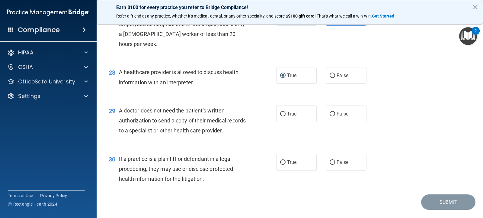
scroll to position [1359, 0]
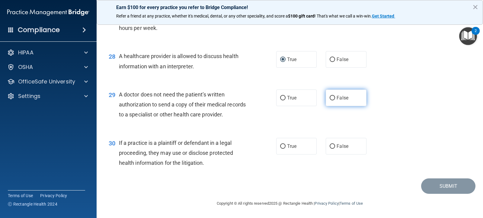
click at [328, 106] on label "False" at bounding box center [346, 97] width 40 height 17
click at [331, 100] on input "False" at bounding box center [332, 98] width 5 height 5
radio input "true"
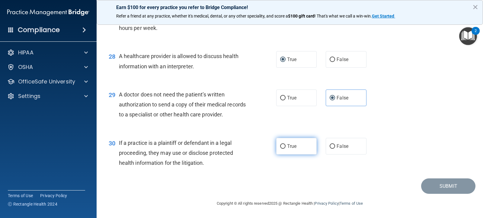
click at [282, 145] on input "True" at bounding box center [282, 146] width 5 height 5
radio input "true"
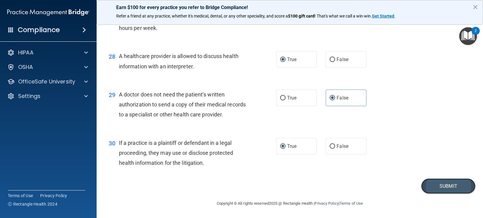
click at [445, 187] on button "Submit" at bounding box center [448, 185] width 54 height 15
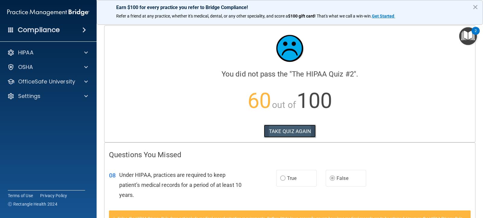
click at [273, 130] on button "TAKE QUIZ AGAIN" at bounding box center [290, 130] width 52 height 13
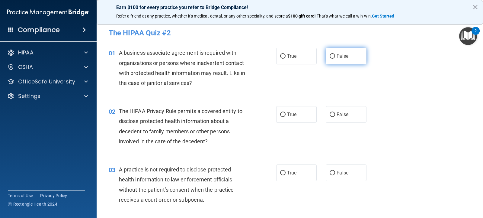
click at [330, 56] on input "False" at bounding box center [332, 56] width 5 height 5
radio input "true"
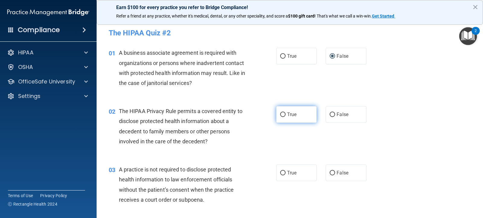
click at [288, 114] on span "True" at bounding box center [291, 114] width 9 height 6
click at [286, 114] on input "True" at bounding box center [282, 114] width 5 height 5
radio input "true"
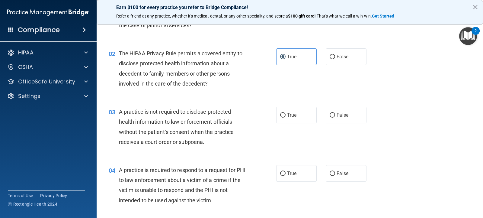
scroll to position [60, 0]
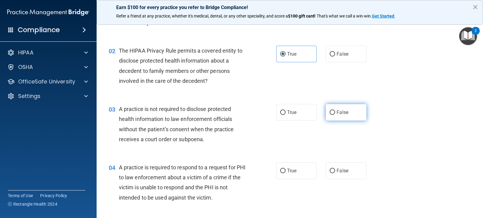
click at [330, 111] on input "False" at bounding box center [332, 112] width 5 height 5
radio input "true"
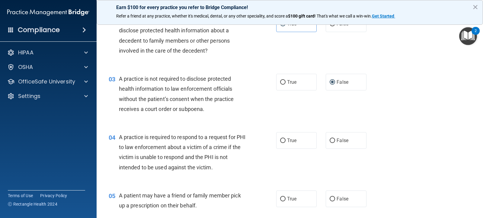
scroll to position [121, 0]
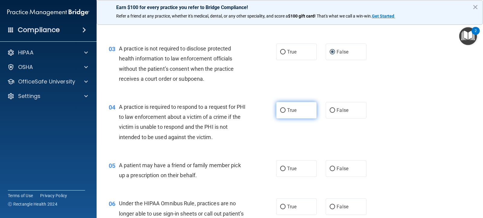
click at [287, 109] on span "True" at bounding box center [291, 110] width 9 height 6
click at [286, 109] on input "True" at bounding box center [282, 110] width 5 height 5
radio input "true"
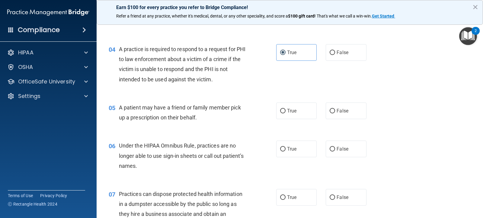
scroll to position [181, 0]
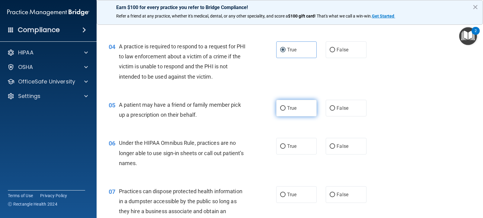
click at [281, 108] on input "True" at bounding box center [282, 108] width 5 height 5
radio input "true"
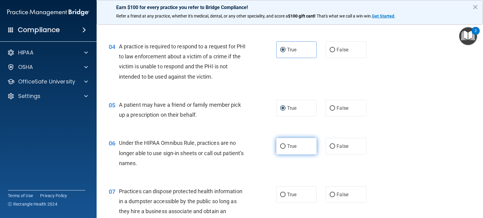
click at [280, 146] on input "True" at bounding box center [282, 146] width 5 height 5
radio input "true"
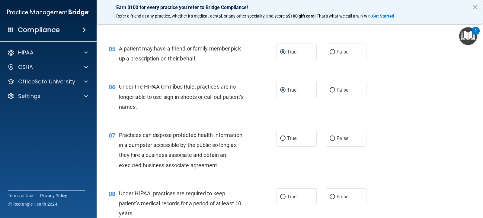
scroll to position [242, 0]
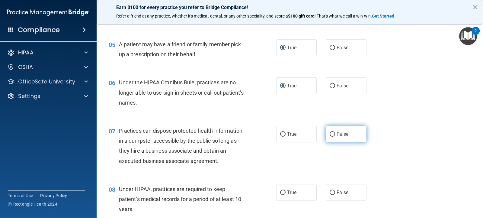
click at [330, 134] on input "False" at bounding box center [332, 134] width 5 height 5
radio input "true"
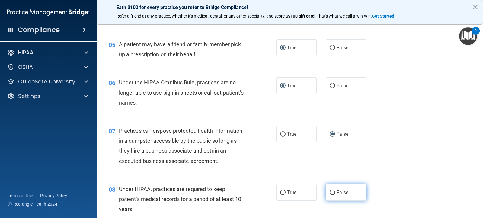
click at [331, 190] on input "False" at bounding box center [332, 192] width 5 height 5
radio input "true"
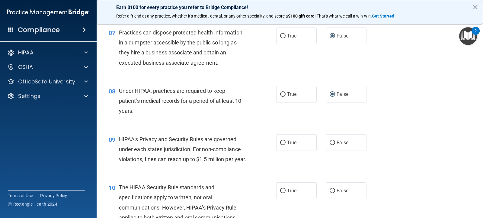
scroll to position [362, 0]
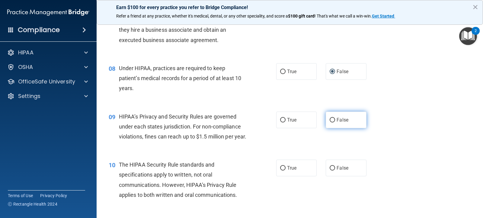
click at [329, 124] on label "False" at bounding box center [346, 119] width 40 height 17
click at [330, 122] on input "False" at bounding box center [332, 120] width 5 height 5
radio input "true"
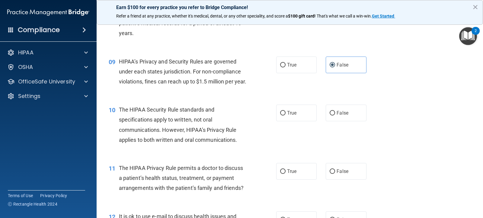
scroll to position [423, 0]
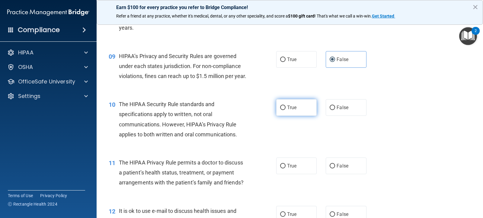
click at [283, 110] on input "True" at bounding box center [282, 107] width 5 height 5
radio input "true"
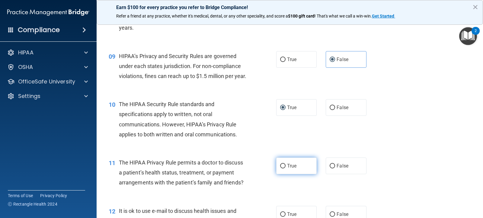
click at [280, 168] on input "True" at bounding box center [282, 166] width 5 height 5
radio input "true"
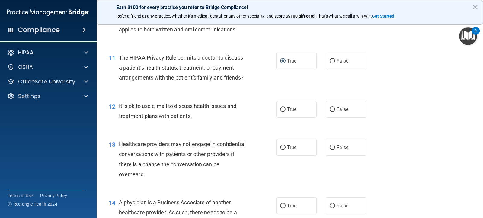
scroll to position [544, 0]
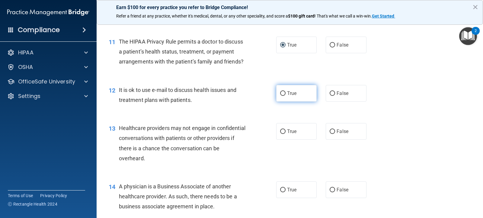
click at [280, 96] on input "True" at bounding box center [282, 93] width 5 height 5
radio input "true"
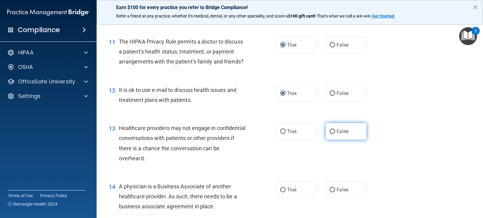
click at [332, 134] on input "False" at bounding box center [332, 131] width 5 height 5
radio input "true"
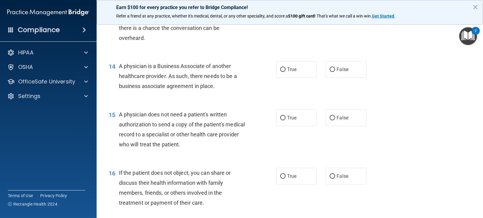
scroll to position [665, 0]
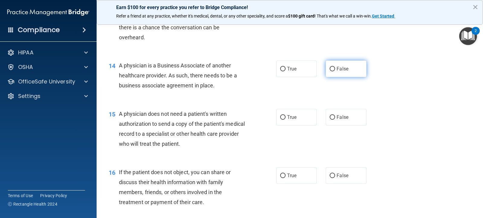
click at [330, 71] on input "False" at bounding box center [332, 69] width 5 height 5
radio input "true"
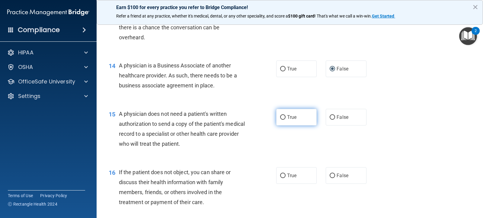
click at [282, 120] on input "True" at bounding box center [282, 117] width 5 height 5
radio input "true"
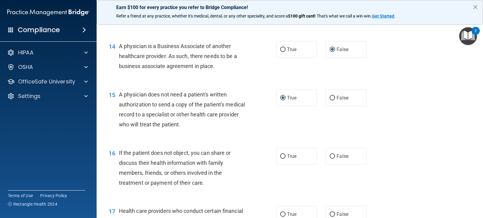
scroll to position [695, 0]
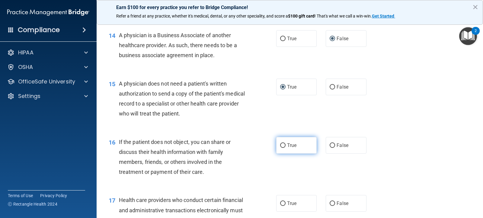
click at [281, 148] on input "True" at bounding box center [282, 145] width 5 height 5
radio input "true"
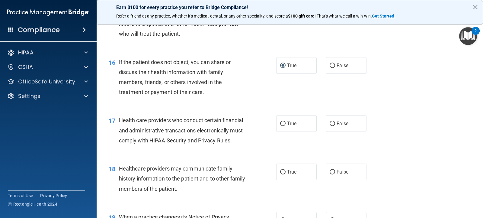
scroll to position [785, 0]
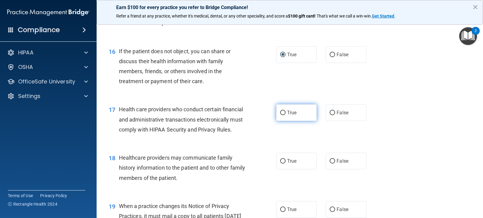
click at [280, 115] on input "True" at bounding box center [282, 113] width 5 height 5
radio input "true"
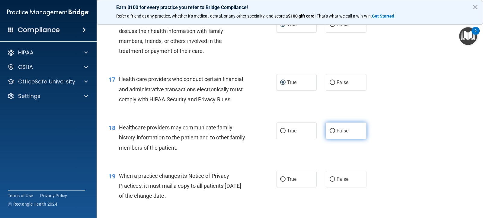
click at [332, 133] on input "False" at bounding box center [332, 131] width 5 height 5
radio input "true"
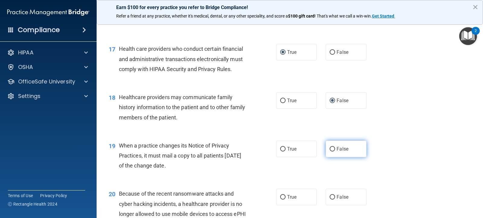
click at [330, 151] on input "False" at bounding box center [332, 149] width 5 height 5
radio input "true"
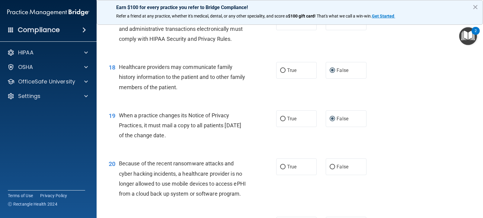
scroll to position [906, 0]
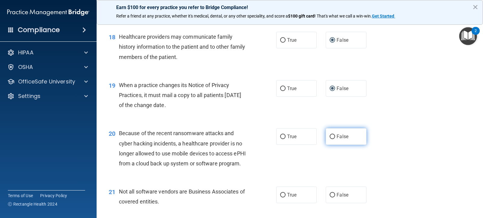
click at [336, 145] on label "False" at bounding box center [346, 136] width 40 height 17
click at [335, 139] on input "False" at bounding box center [332, 136] width 5 height 5
radio input "true"
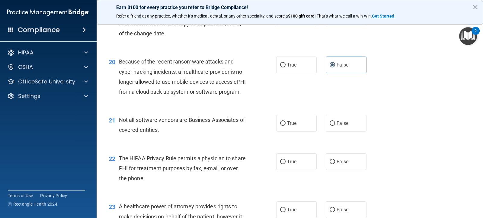
scroll to position [997, 0]
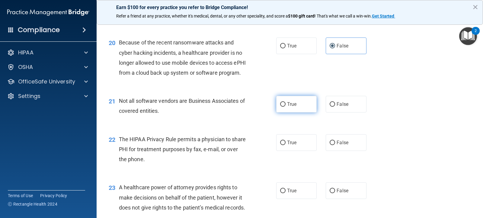
click at [282, 112] on label "True" at bounding box center [296, 104] width 40 height 17
click at [282, 107] on input "True" at bounding box center [282, 104] width 5 height 5
radio input "true"
click at [282, 145] on input "True" at bounding box center [282, 142] width 5 height 5
radio input "true"
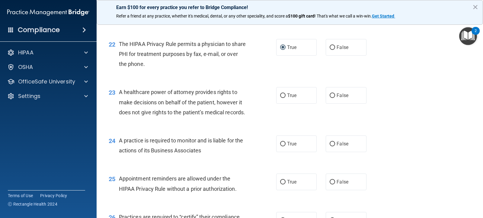
scroll to position [1118, 0]
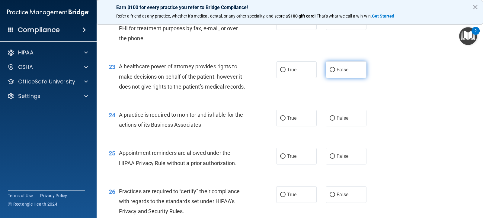
click at [331, 78] on label "False" at bounding box center [346, 69] width 40 height 17
click at [331, 72] on input "False" at bounding box center [332, 70] width 5 height 5
radio input "true"
click at [331, 121] on input "False" at bounding box center [332, 118] width 5 height 5
radio input "true"
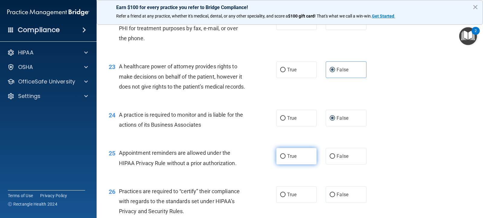
click at [285, 164] on label "True" at bounding box center [296, 156] width 40 height 17
click at [285, 159] on input "True" at bounding box center [282, 156] width 5 height 5
radio input "true"
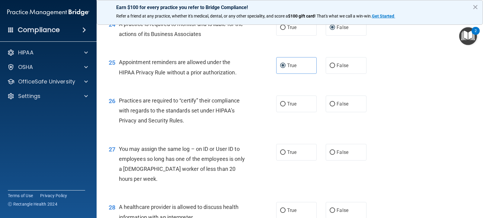
scroll to position [1238, 0]
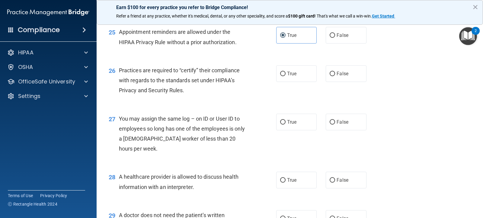
click at [347, 106] on div "26 Practices are required to “certify” their compliance with regards to the sta…" at bounding box center [290, 82] width 372 height 48
click at [338, 76] on span "False" at bounding box center [343, 74] width 12 height 6
click at [335, 76] on input "False" at bounding box center [332, 74] width 5 height 5
radio input "true"
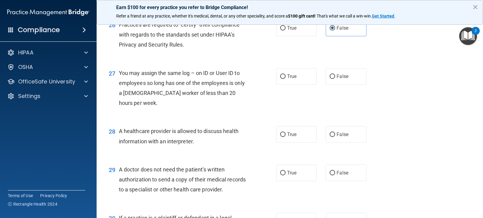
scroll to position [1299, 0]
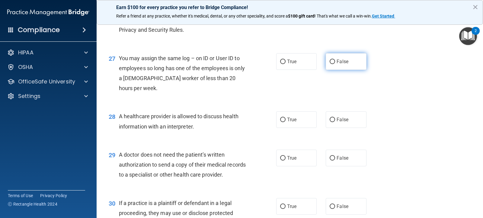
click at [331, 64] on input "False" at bounding box center [332, 62] width 5 height 5
radio input "true"
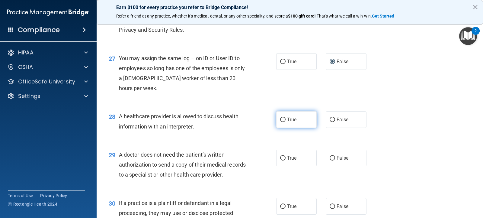
click at [280, 122] on input "True" at bounding box center [282, 119] width 5 height 5
radio input "true"
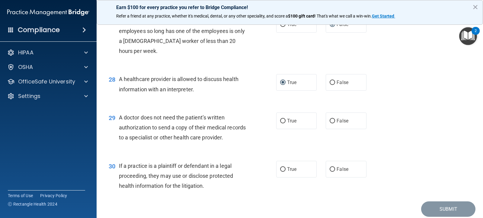
scroll to position [1389, 0]
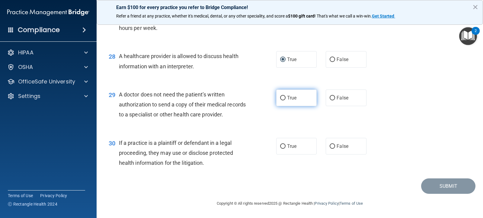
click at [281, 101] on label "True" at bounding box center [296, 97] width 40 height 17
click at [281, 100] on input "True" at bounding box center [282, 98] width 5 height 5
radio input "true"
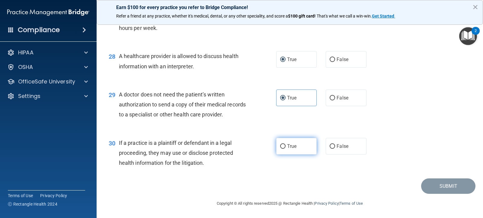
click at [280, 150] on label "True" at bounding box center [296, 146] width 40 height 17
click at [280, 149] on input "True" at bounding box center [282, 146] width 5 height 5
radio input "true"
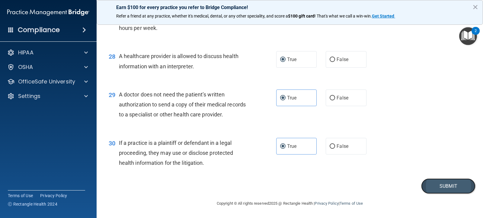
click at [438, 182] on button "Submit" at bounding box center [448, 185] width 54 height 15
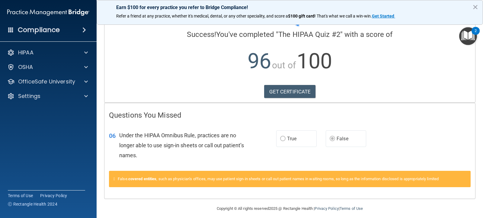
scroll to position [45, 0]
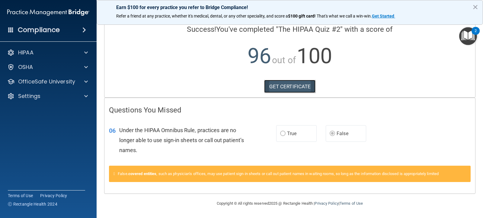
click at [290, 85] on link "GET CERTIFICATE" at bounding box center [290, 86] width 52 height 13
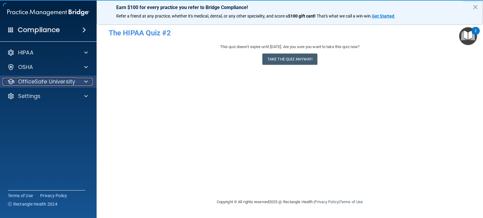
click at [39, 80] on p "OfficeSafe University" at bounding box center [46, 81] width 57 height 7
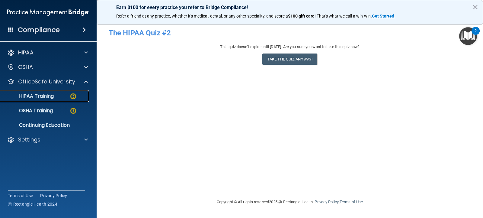
click at [55, 95] on div "HIPAA Training" at bounding box center [45, 96] width 82 height 6
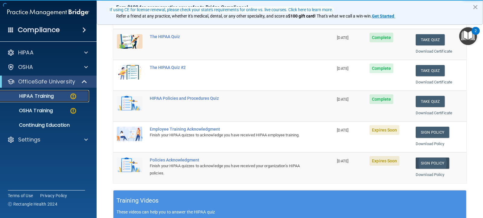
scroll to position [91, 0]
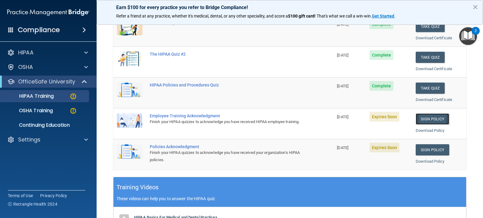
click at [423, 117] on link "Sign Policy" at bounding box center [433, 118] width 34 height 11
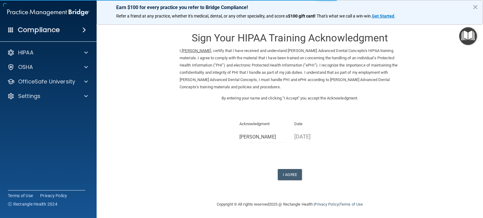
click at [274, 172] on div "I Agree" at bounding box center [290, 174] width 221 height 11
click at [284, 172] on button "I Agree" at bounding box center [290, 174] width 24 height 11
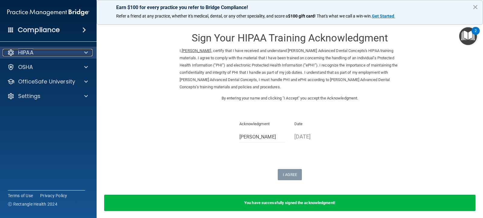
click at [42, 50] on div "HIPAA" at bounding box center [40, 52] width 75 height 7
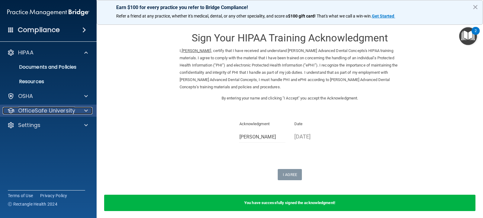
click at [39, 110] on p "OfficeSafe University" at bounding box center [46, 110] width 57 height 7
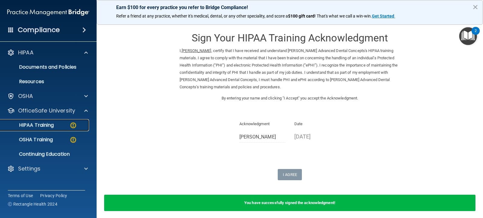
click at [38, 123] on p "HIPAA Training" at bounding box center [29, 125] width 50 height 6
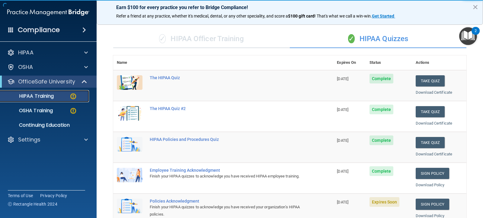
scroll to position [91, 0]
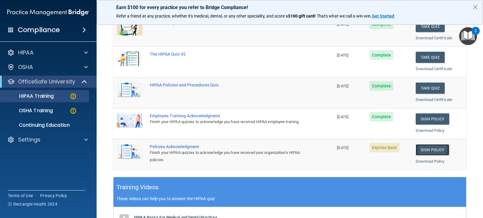
click at [426, 150] on link "Sign Policy" at bounding box center [433, 149] width 34 height 11
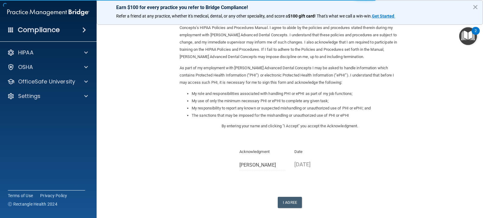
scroll to position [59, 0]
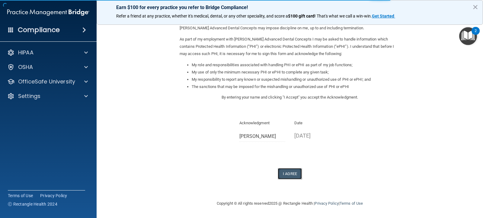
click at [280, 171] on button "I Agree" at bounding box center [290, 173] width 24 height 11
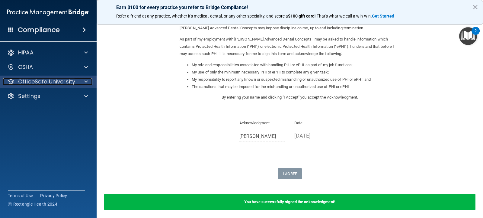
click at [45, 82] on p "OfficeSafe University" at bounding box center [46, 81] width 57 height 7
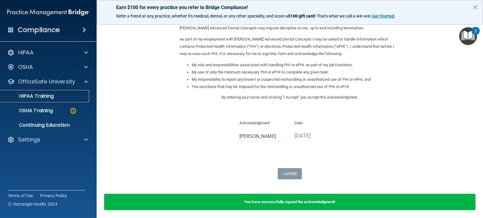
click at [44, 98] on p "HIPAA Training" at bounding box center [29, 96] width 50 height 6
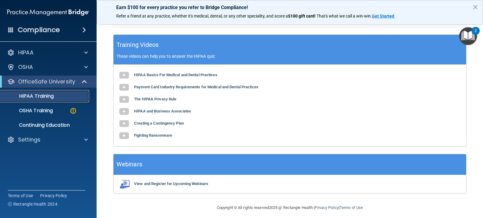
scroll to position [237, 0]
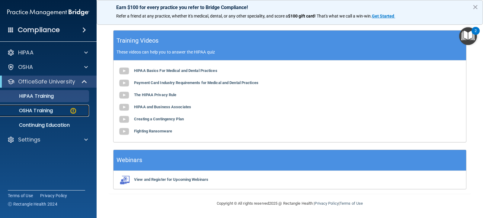
click at [39, 109] on p "OSHA Training" at bounding box center [28, 111] width 49 height 6
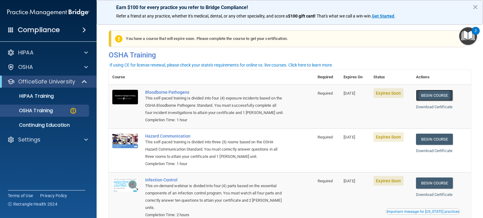
click at [432, 94] on link "Begin Course" at bounding box center [434, 95] width 37 height 11
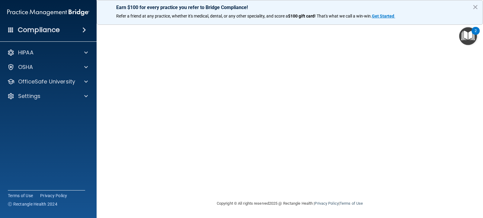
scroll to position [11, 0]
